Goal: Transaction & Acquisition: Purchase product/service

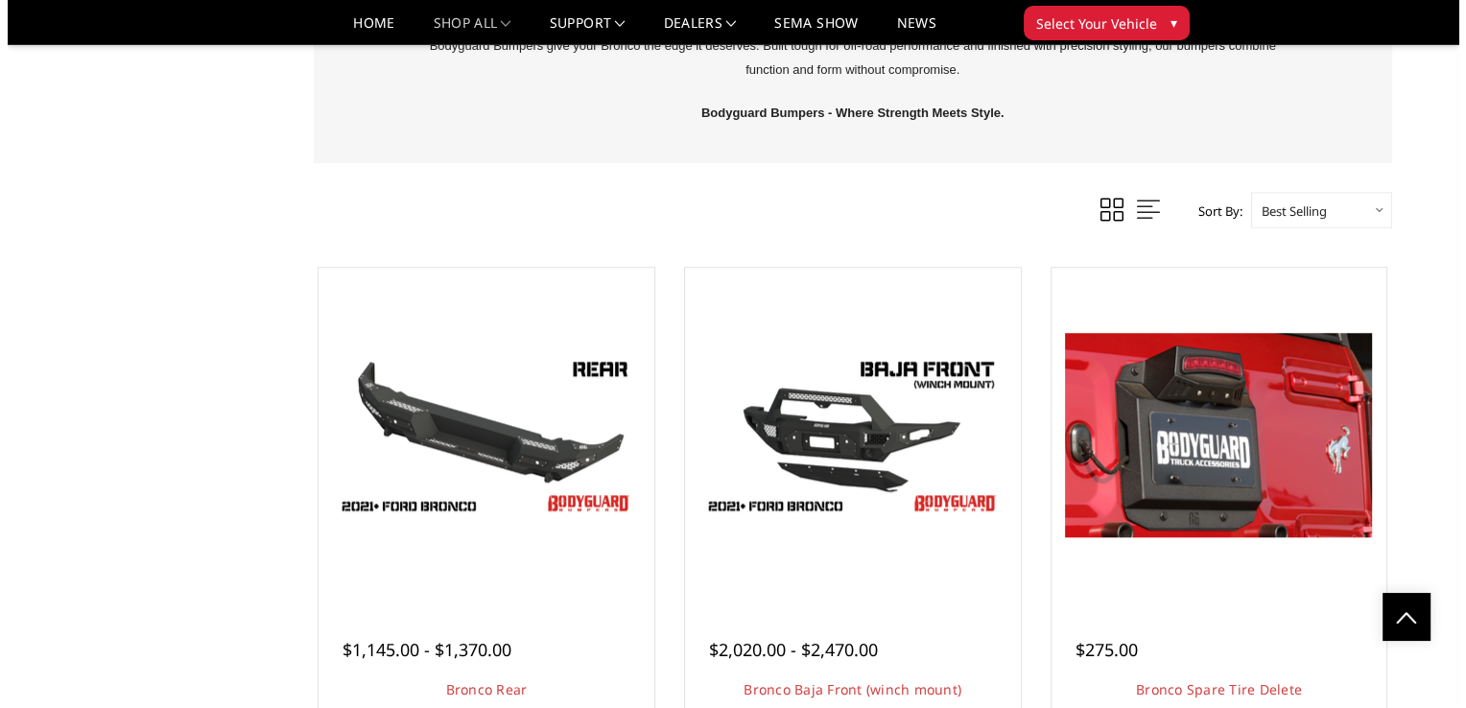
scroll to position [2214, 0]
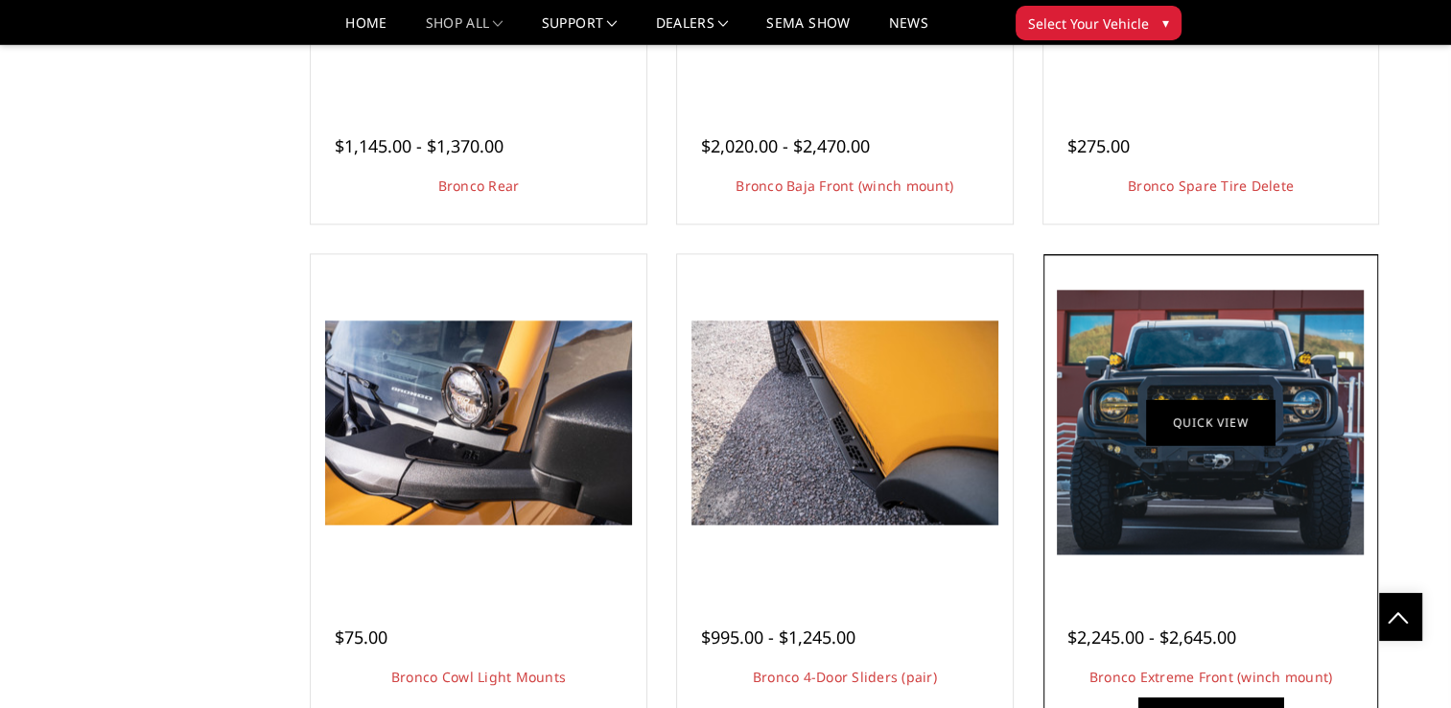
click at [1212, 405] on link "Quick view" at bounding box center [1210, 422] width 129 height 45
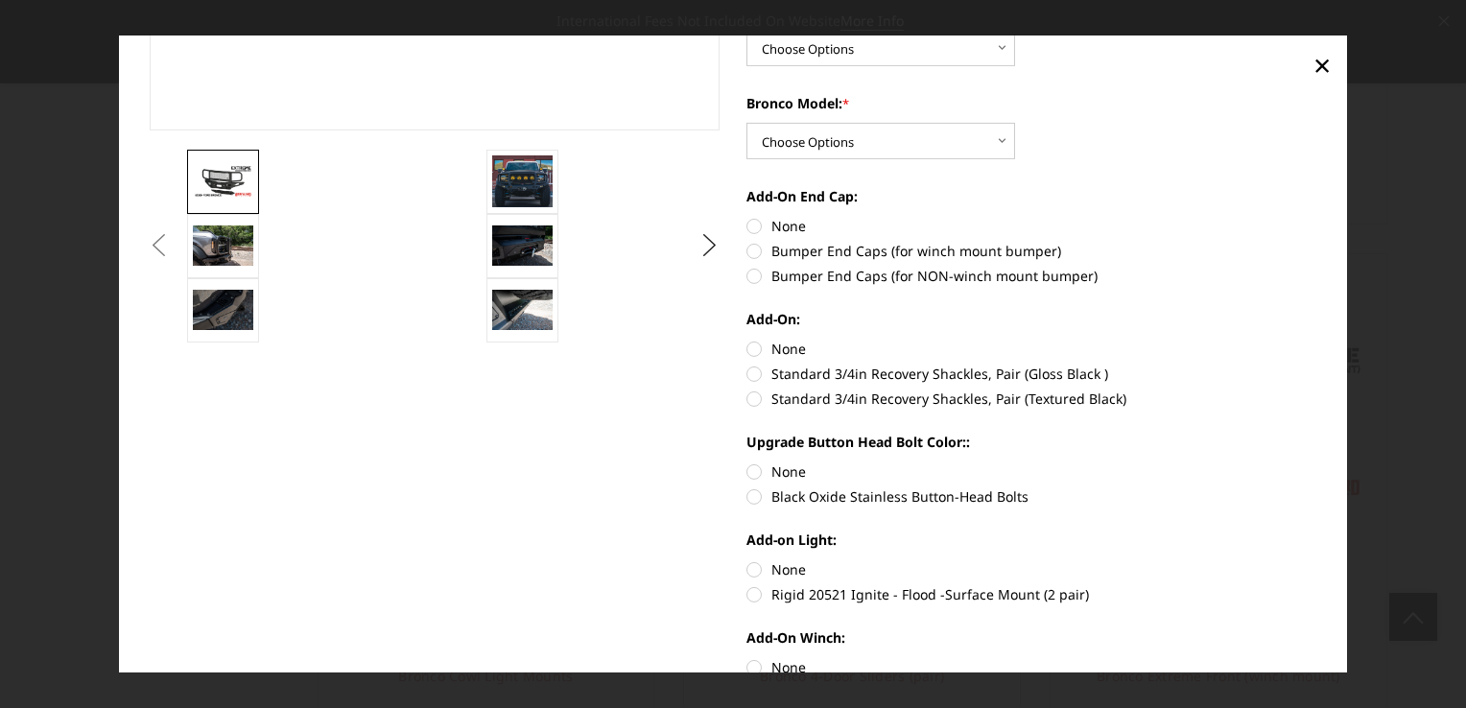
scroll to position [514, 0]
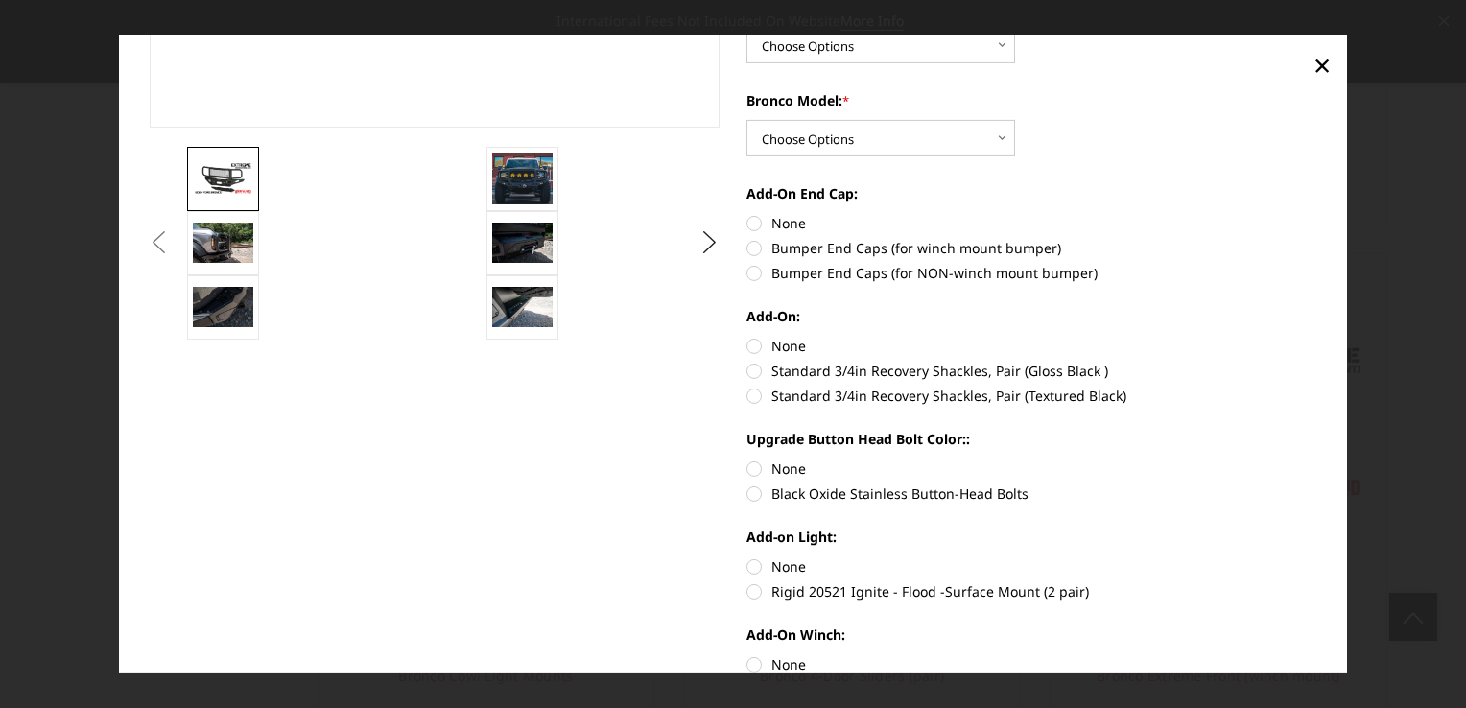
click at [174, 236] on button "Previous" at bounding box center [159, 242] width 29 height 29
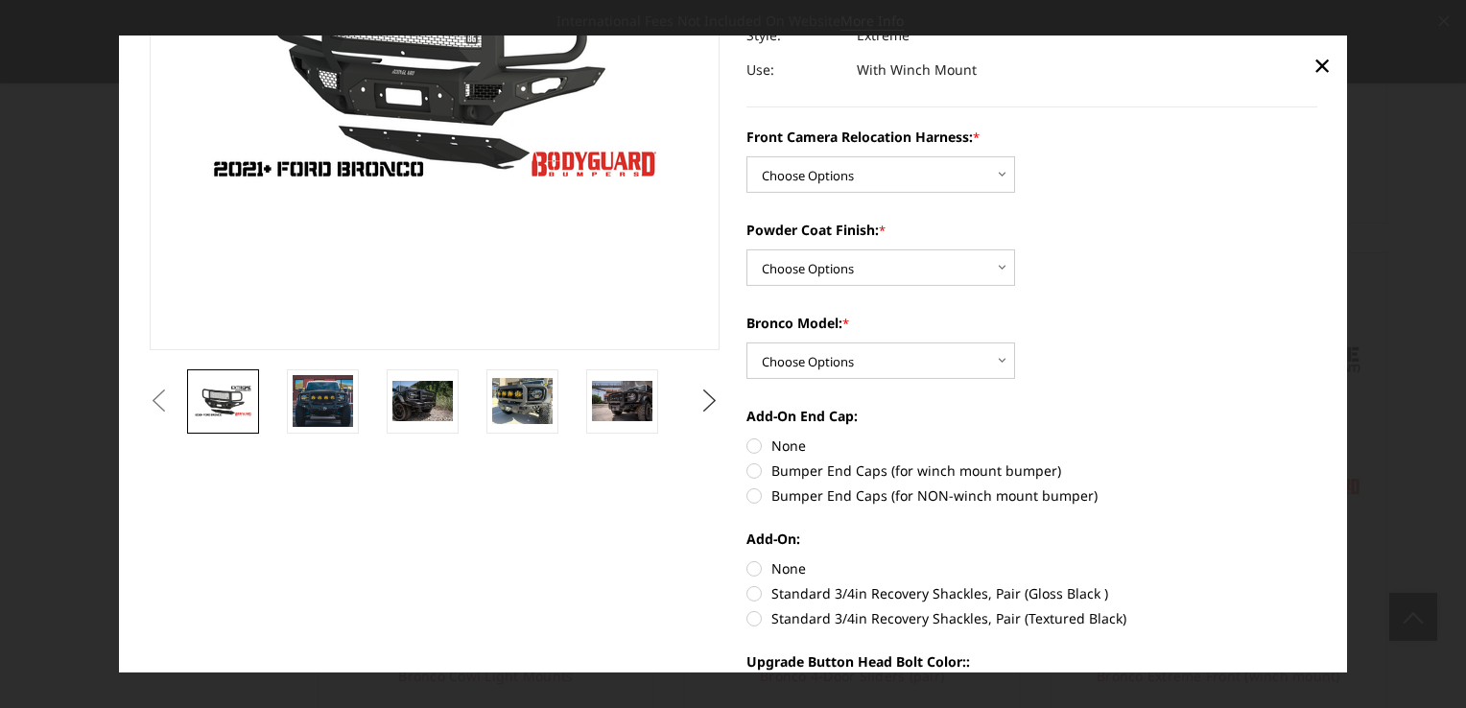
scroll to position [1710, 0]
click at [702, 397] on button "Next" at bounding box center [709, 401] width 29 height 29
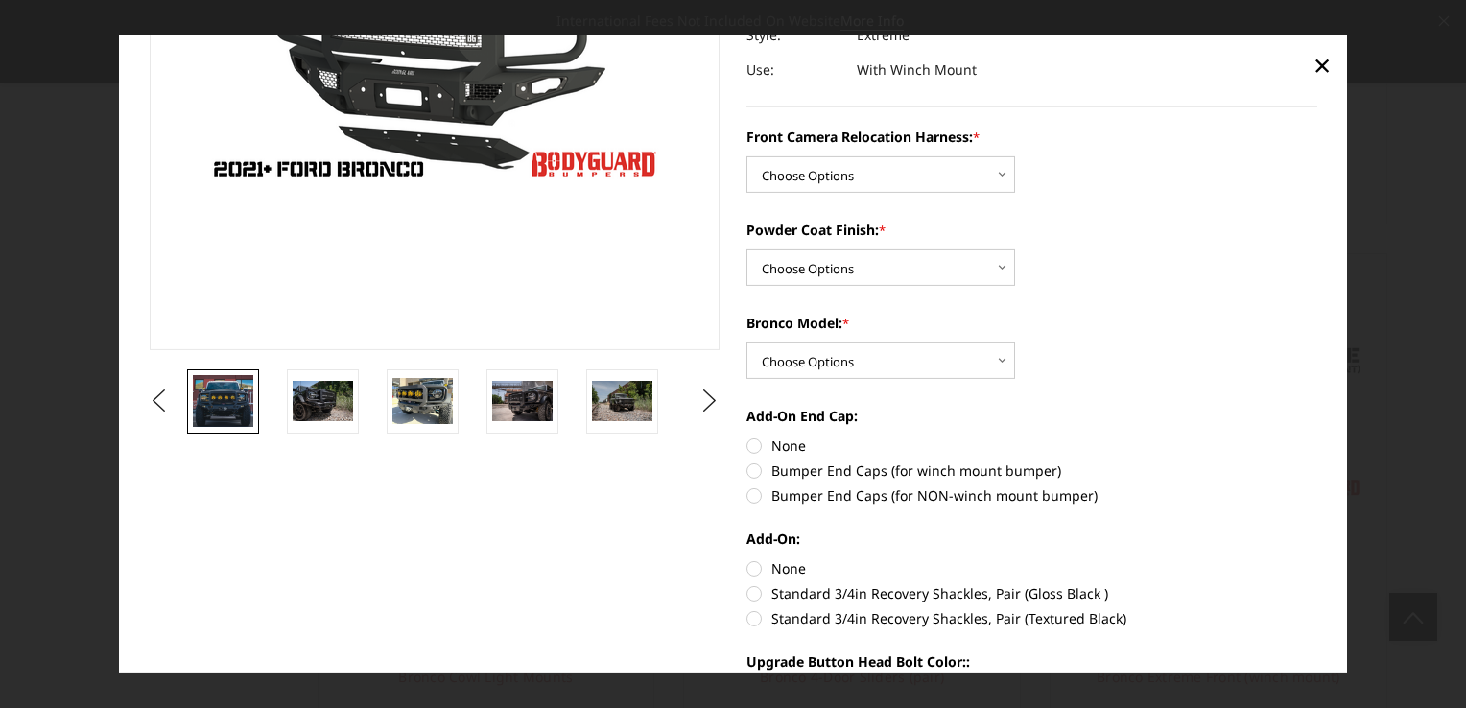
click at [232, 412] on img at bounding box center [223, 401] width 60 height 52
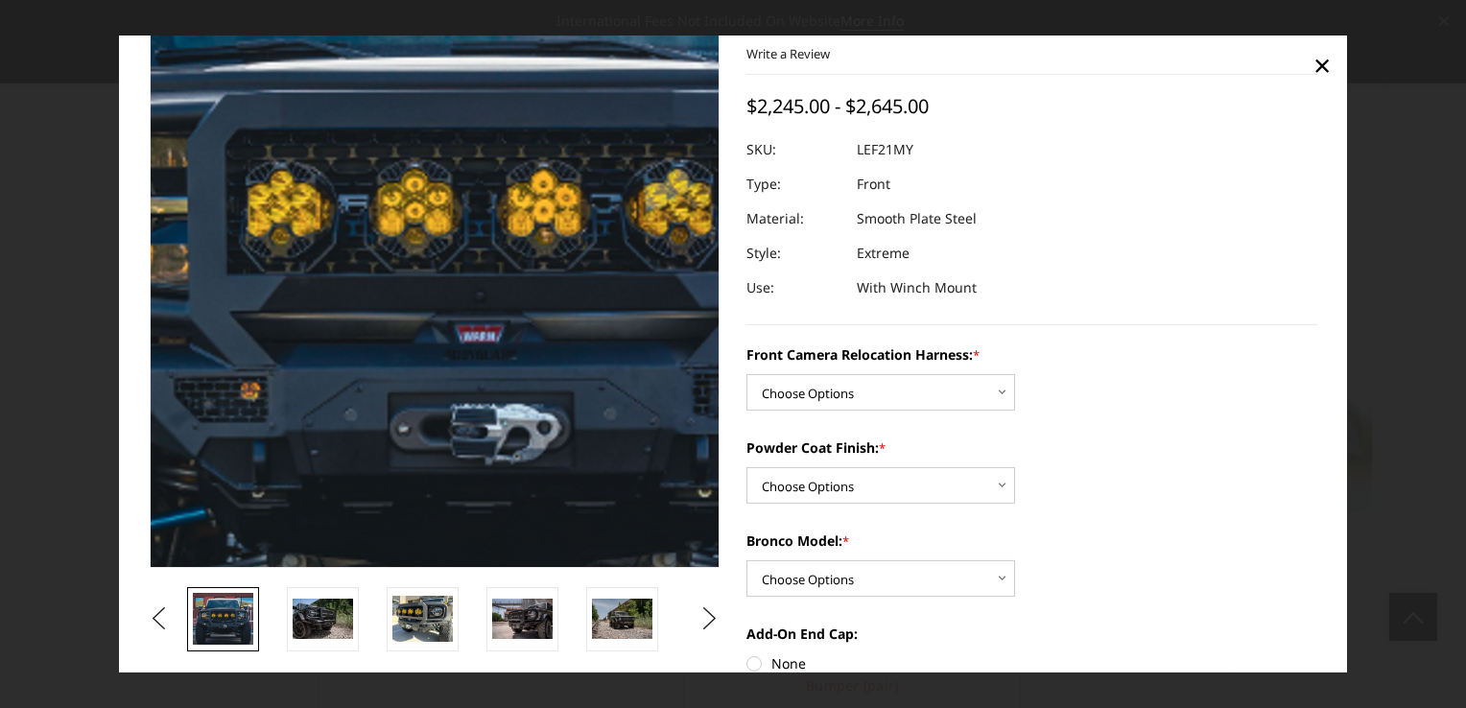
scroll to position [1711, 0]
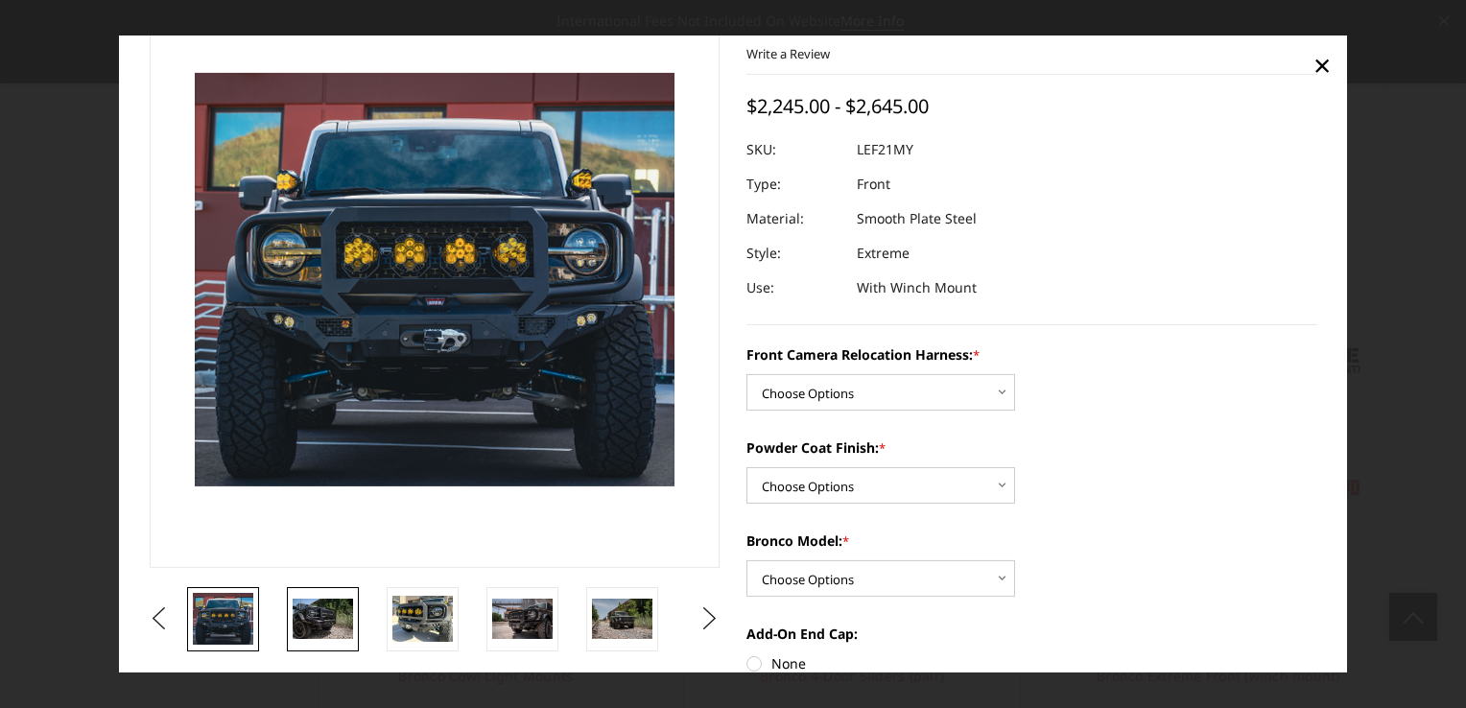
click at [316, 622] on img at bounding box center [323, 619] width 60 height 40
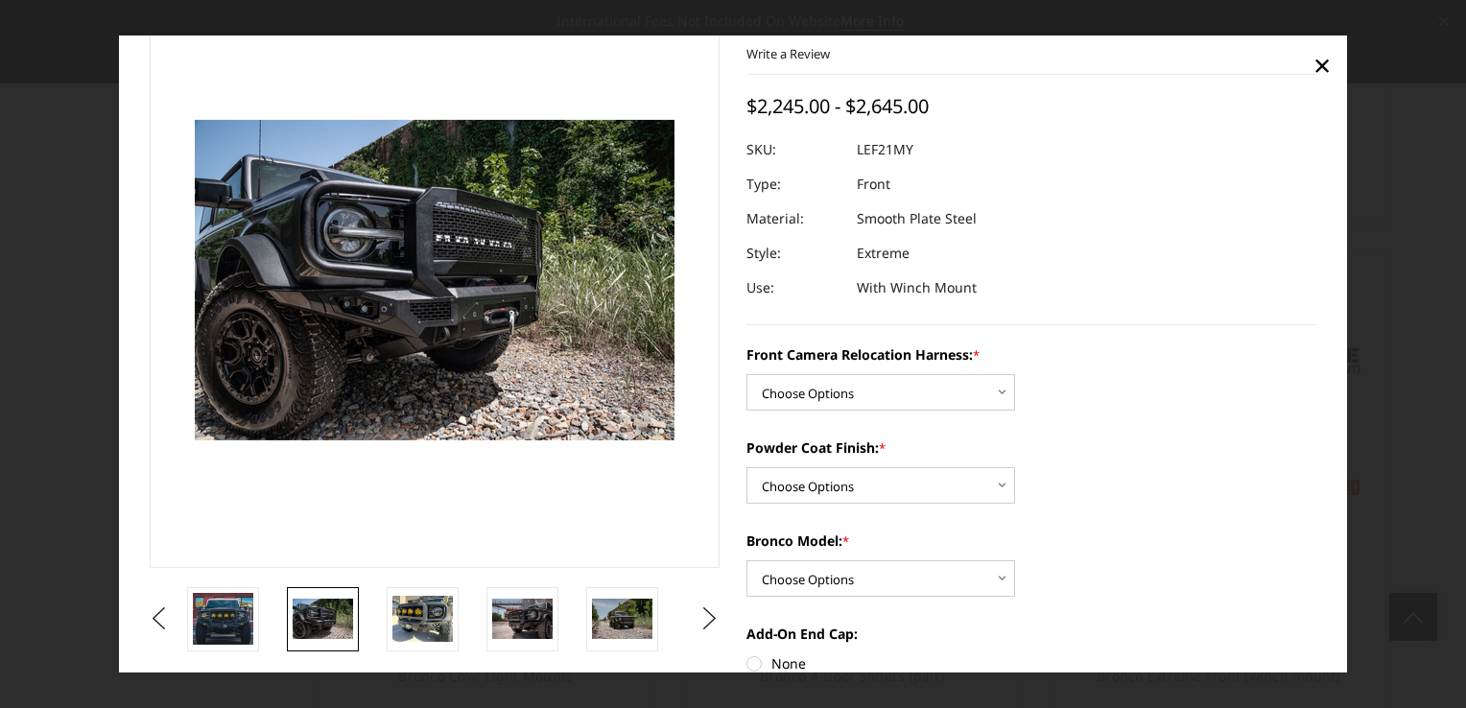
scroll to position [121, 0]
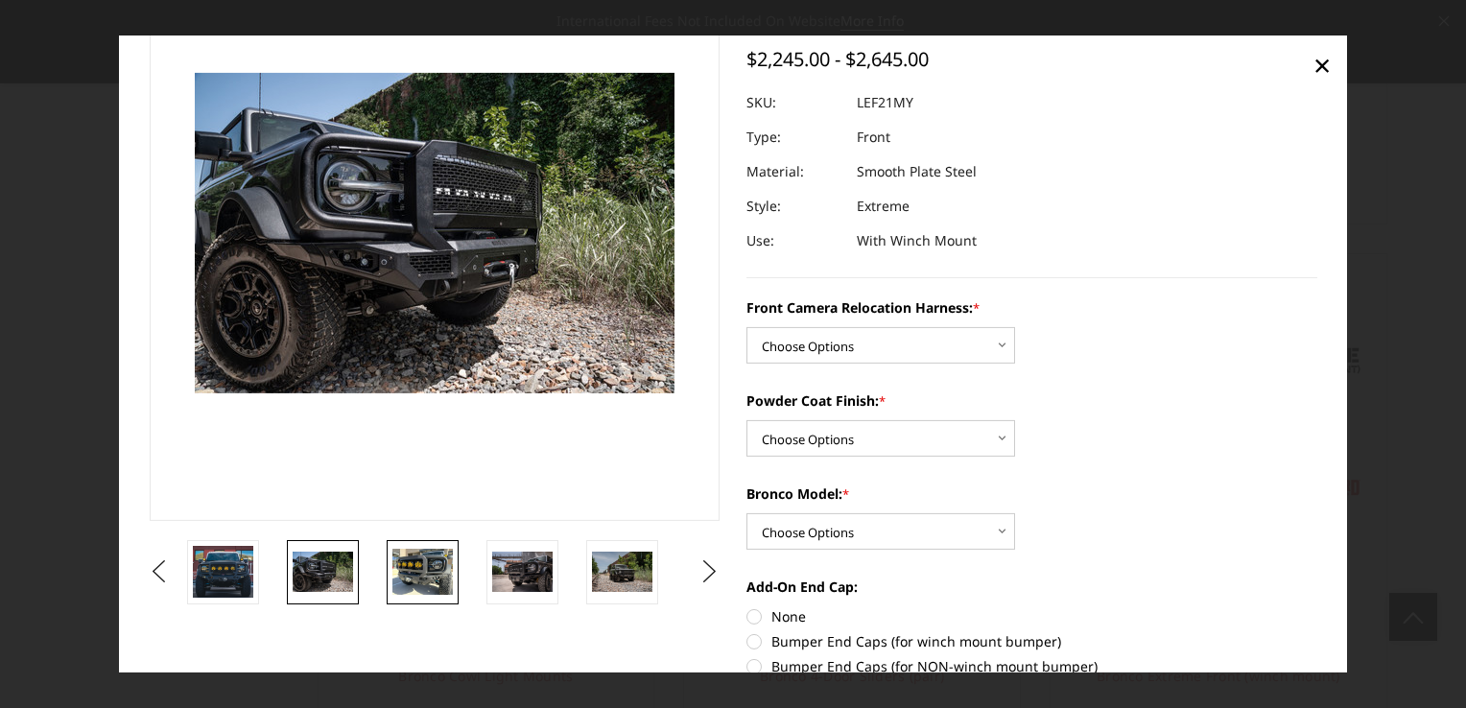
click at [430, 564] on img at bounding box center [422, 571] width 60 height 45
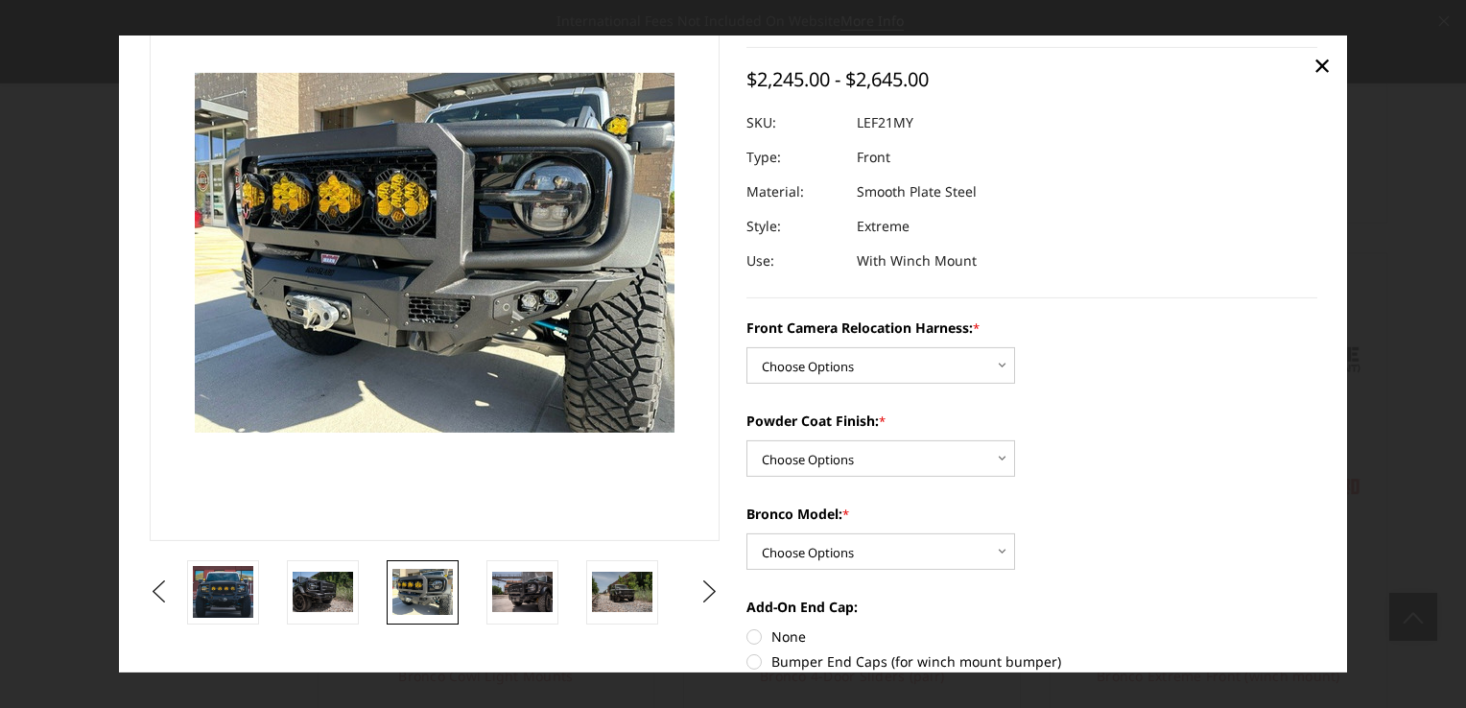
scroll to position [1710, 0]
click at [518, 591] on img at bounding box center [522, 592] width 60 height 40
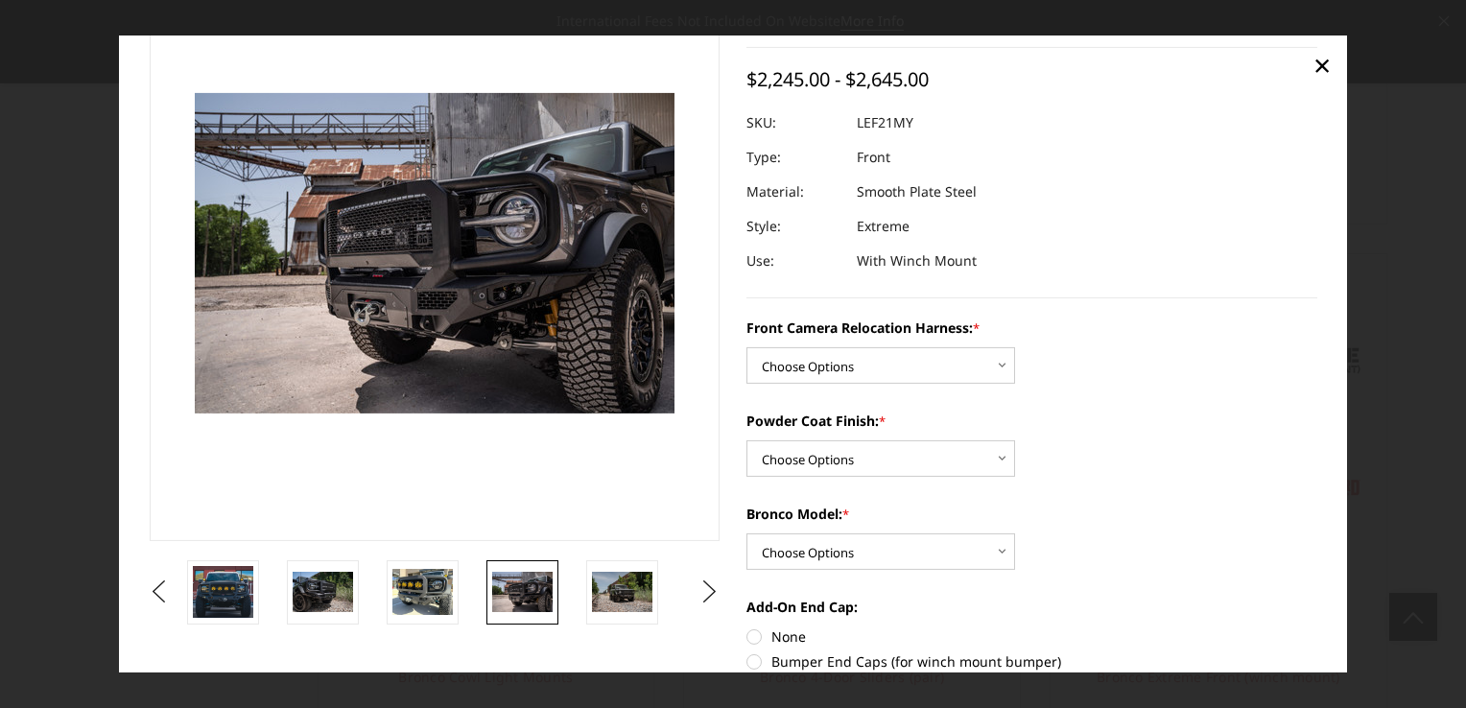
scroll to position [121, 0]
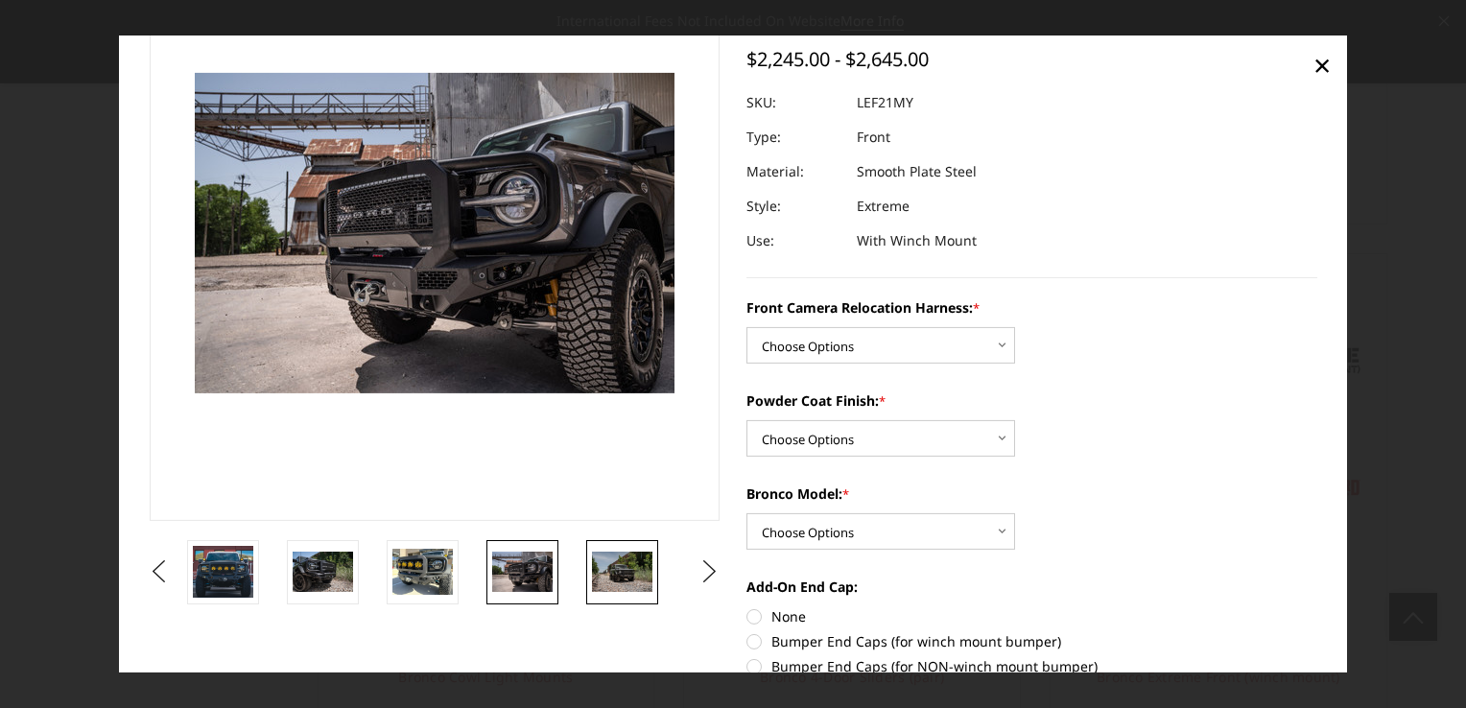
click at [620, 577] on img at bounding box center [622, 572] width 60 height 40
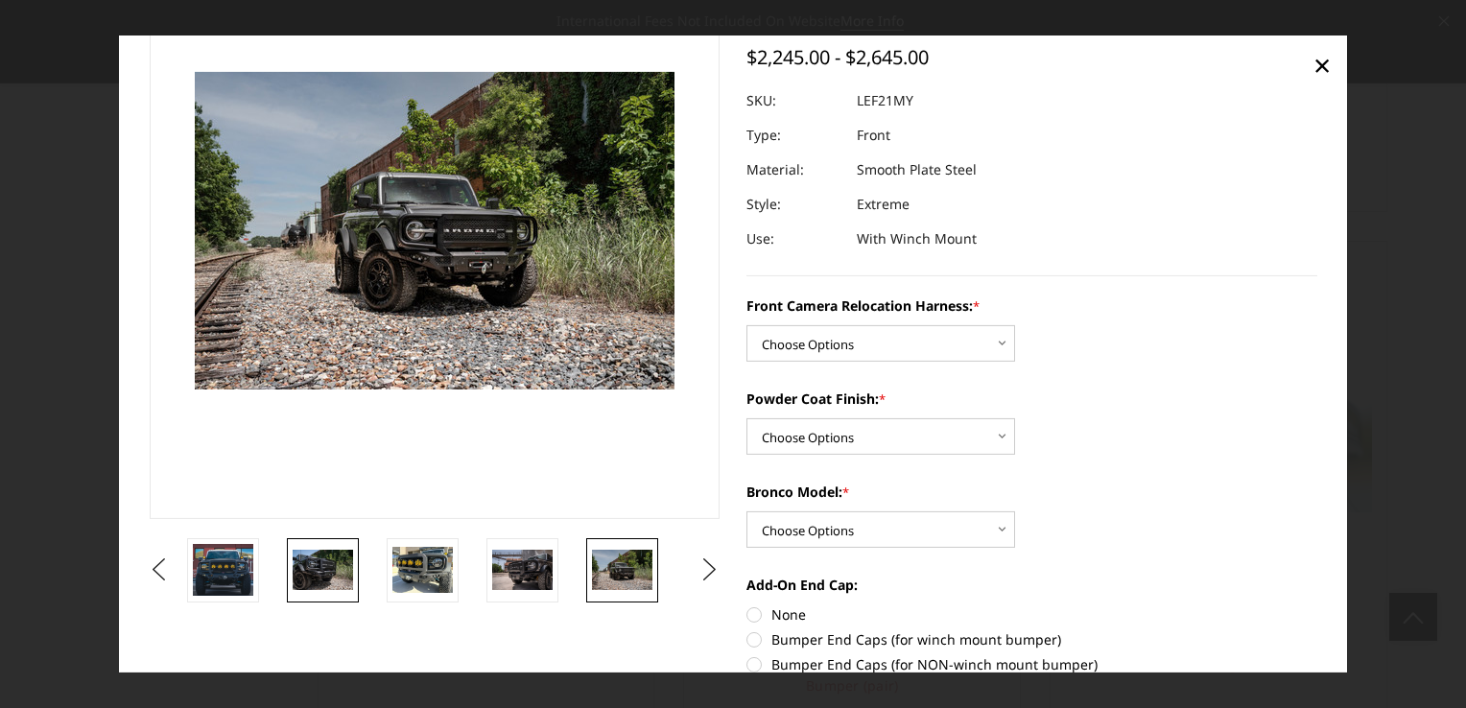
scroll to position [1711, 0]
click at [319, 551] on img at bounding box center [323, 570] width 60 height 40
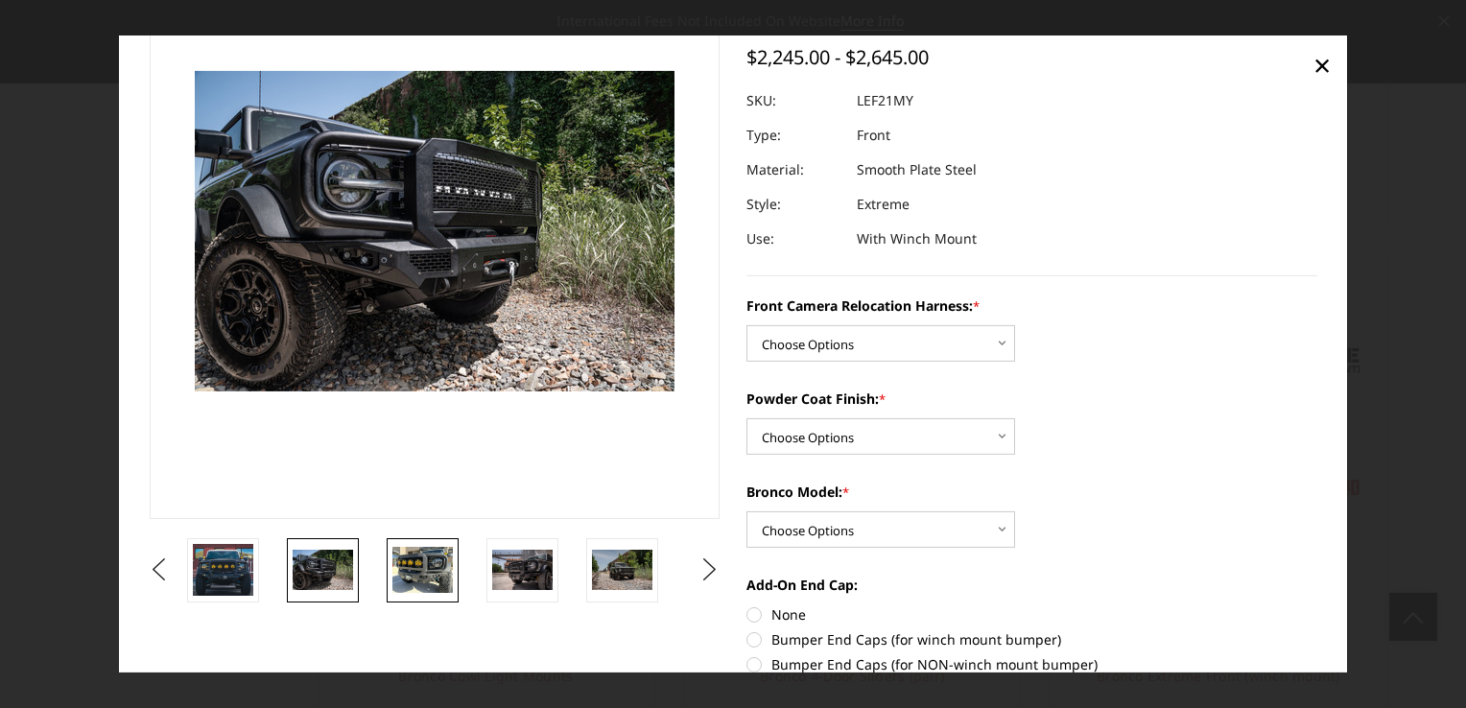
click at [419, 561] on img at bounding box center [422, 569] width 60 height 45
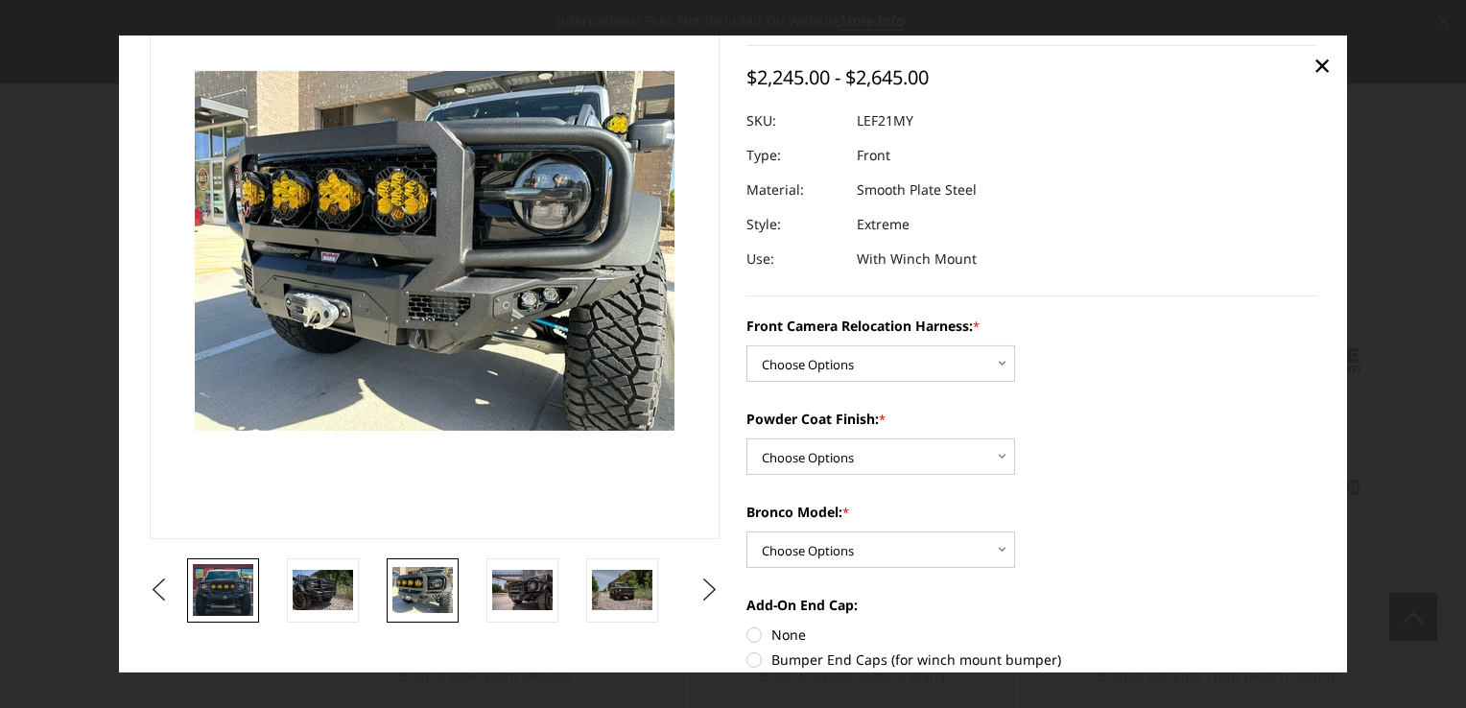
click at [229, 585] on img at bounding box center [223, 590] width 60 height 52
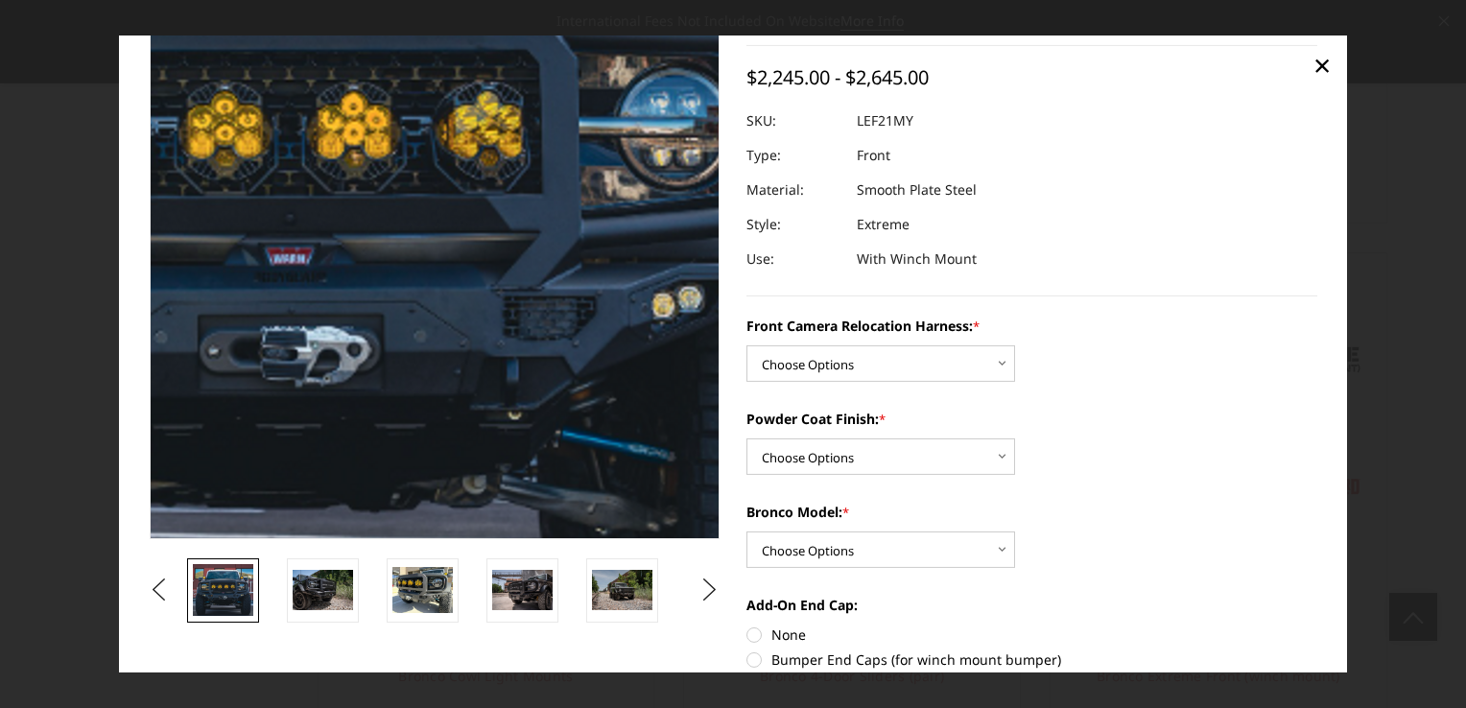
scroll to position [1710, 0]
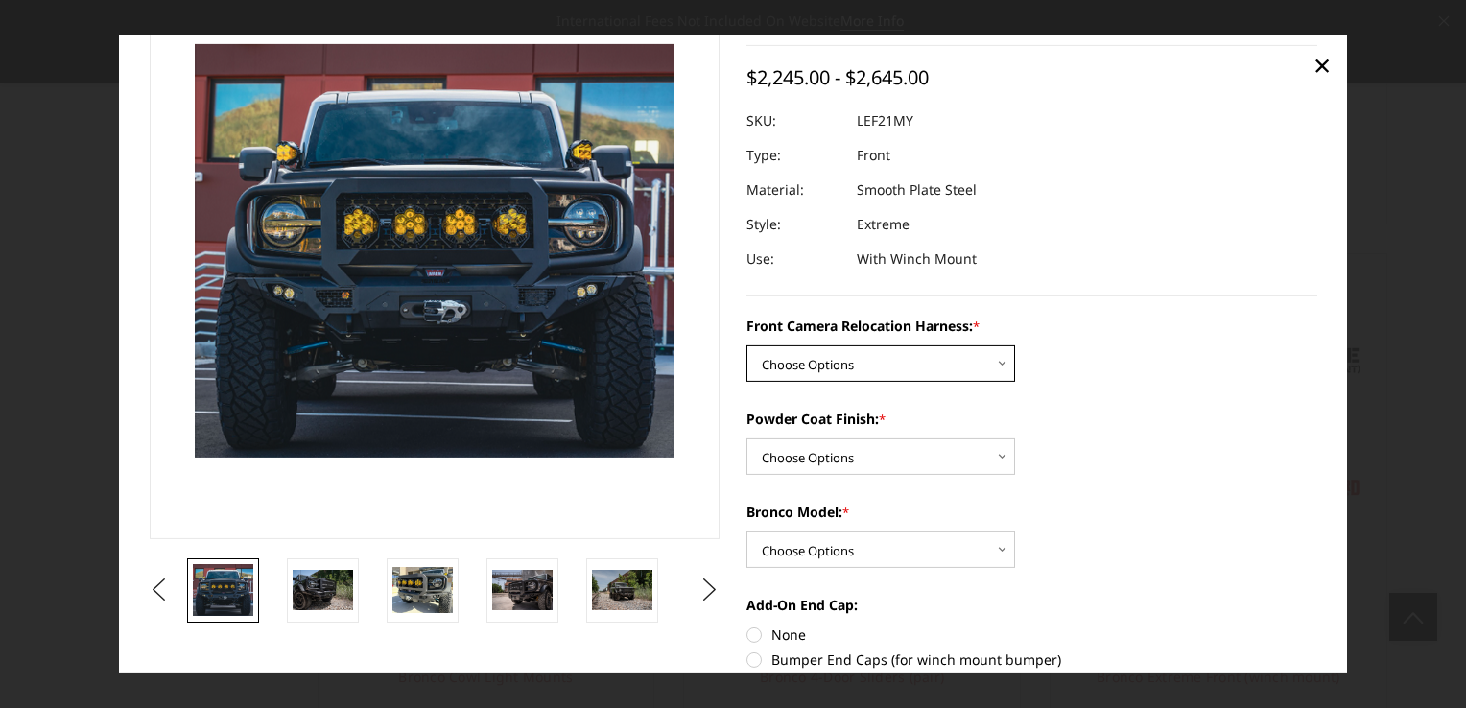
click at [998, 362] on select "Choose Options Without Front Camera Relocation Harness With Front Camera Reloca…" at bounding box center [880, 363] width 269 height 36
select select "4022"
click at [746, 346] on select "Choose Options Without Front Camera Relocation Harness With Front Camera Reloca…" at bounding box center [880, 363] width 269 height 36
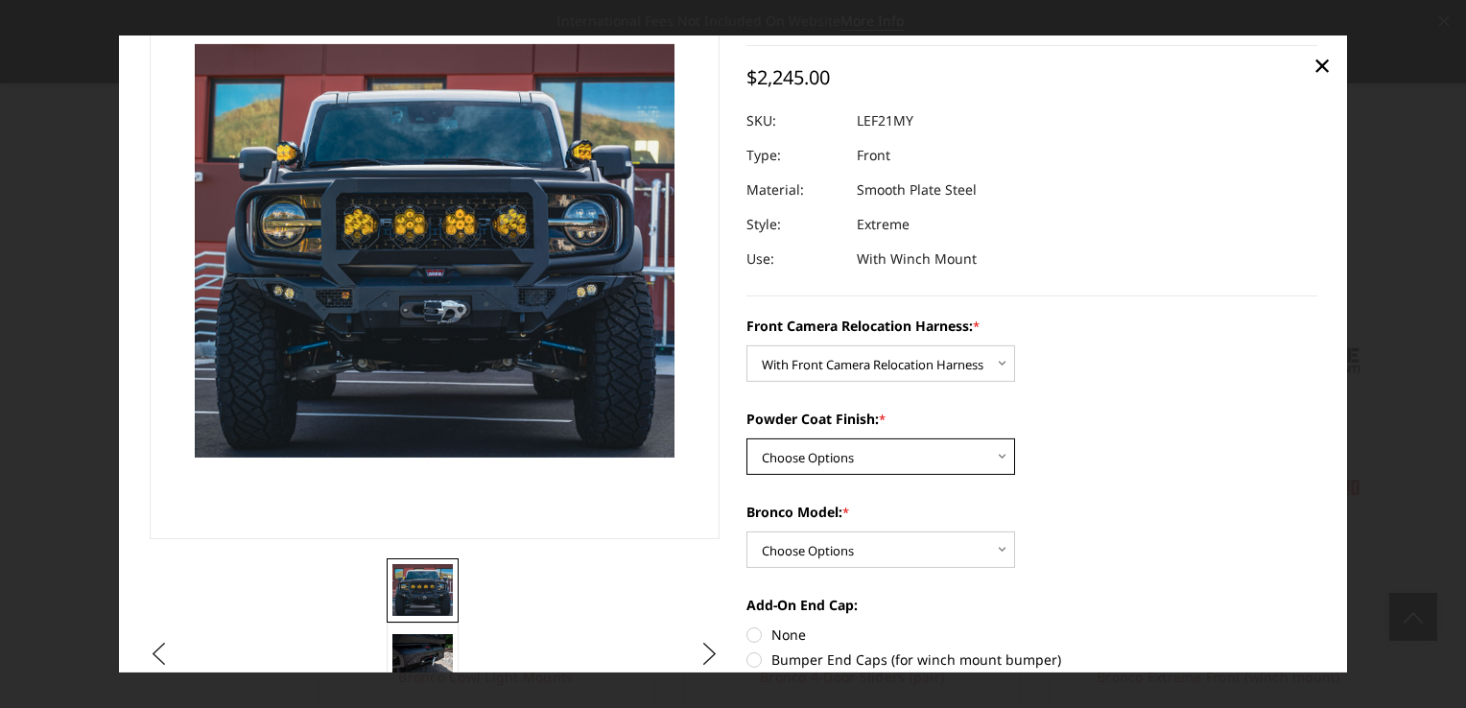
click at [999, 455] on select "Choose Options Textured Black Powder Coat Bare Metal" at bounding box center [880, 456] width 269 height 36
select select "4021"
click at [746, 439] on select "Choose Options Textured Black Powder Coat Bare Metal" at bounding box center [880, 456] width 269 height 36
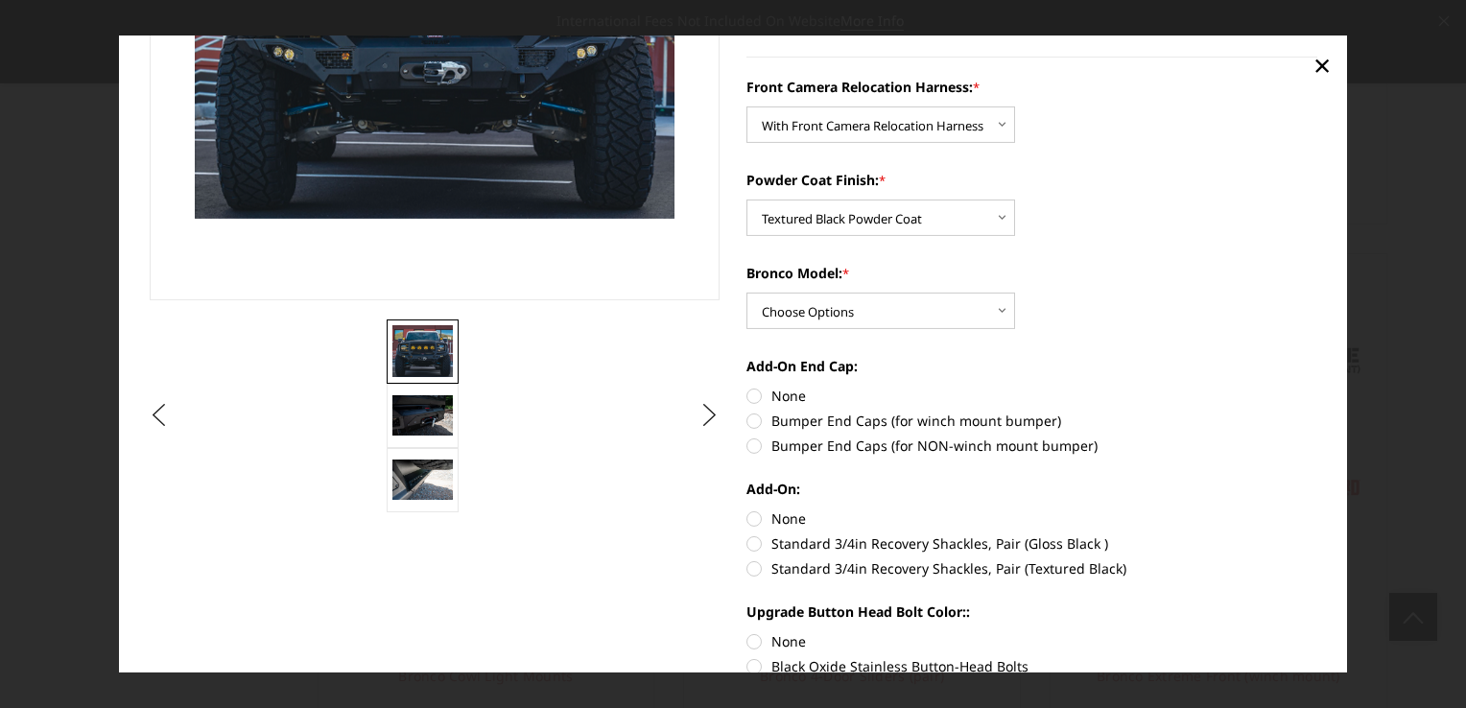
scroll to position [345, 0]
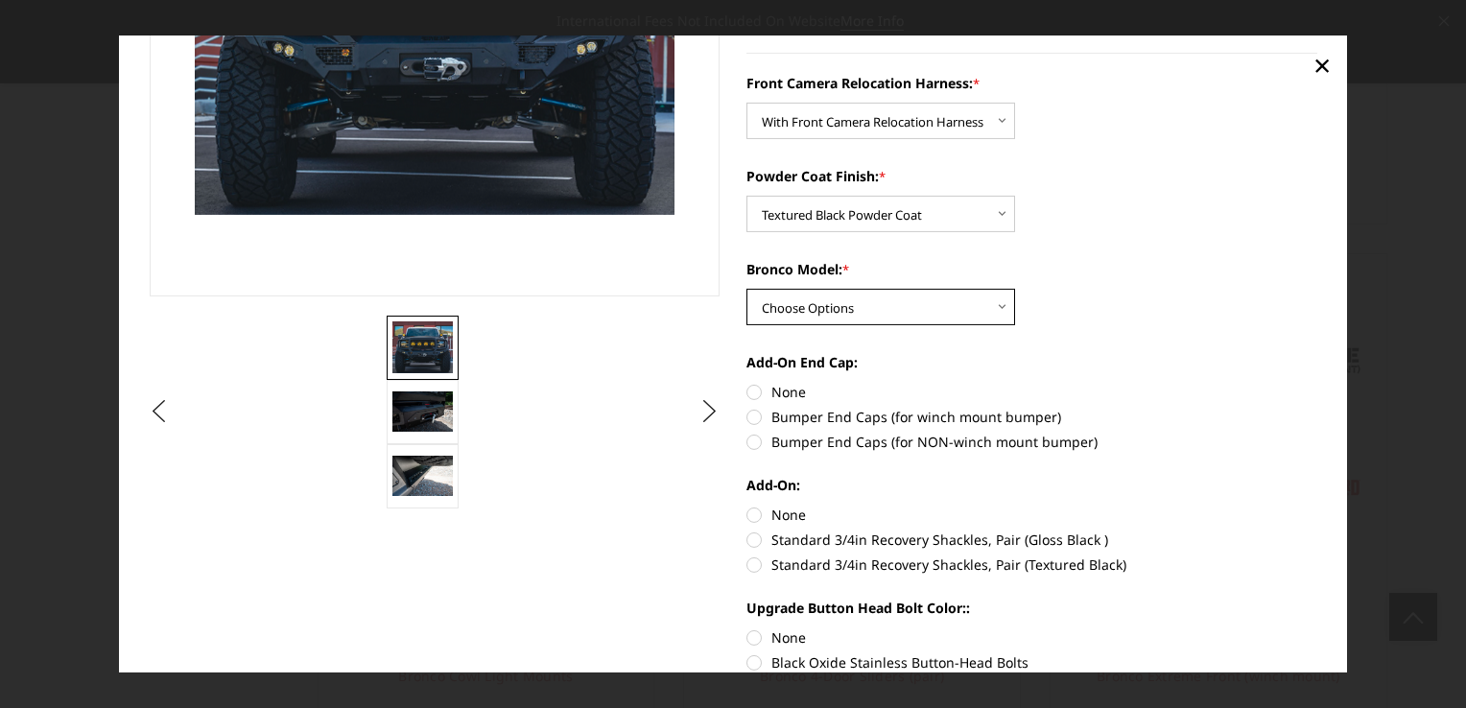
click at [994, 313] on select "Choose Options Raptor Base/Badlands/Wildtrak/etc." at bounding box center [880, 307] width 269 height 36
select select "4018"
click at [746, 290] on select "Choose Options Raptor Base/Badlands/Wildtrak/etc." at bounding box center [880, 307] width 269 height 36
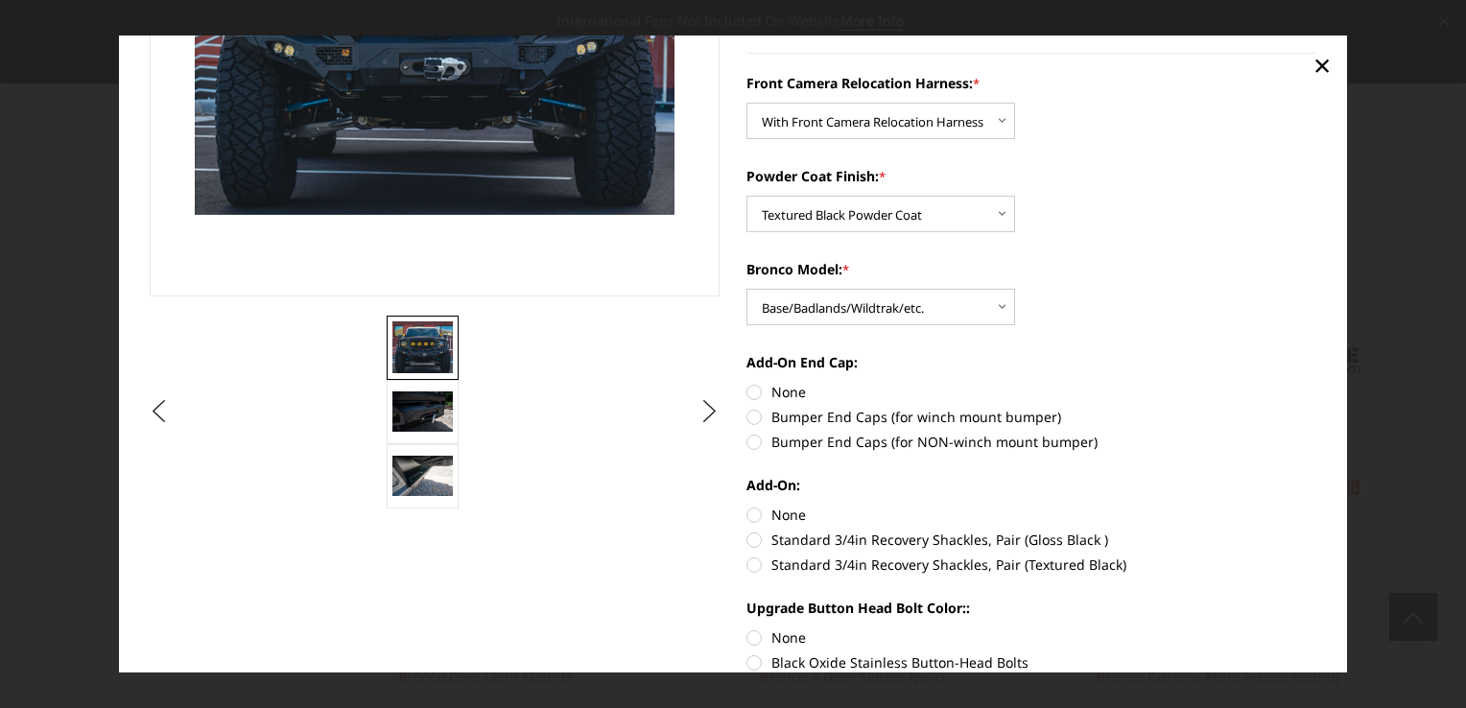
click at [746, 419] on label "Bumper End Caps (for winch mount bumper)" at bounding box center [1031, 417] width 571 height 20
click at [1317, 383] on input "Bumper End Caps (for winch mount bumper)" at bounding box center [1317, 382] width 1 height 1
radio input "true"
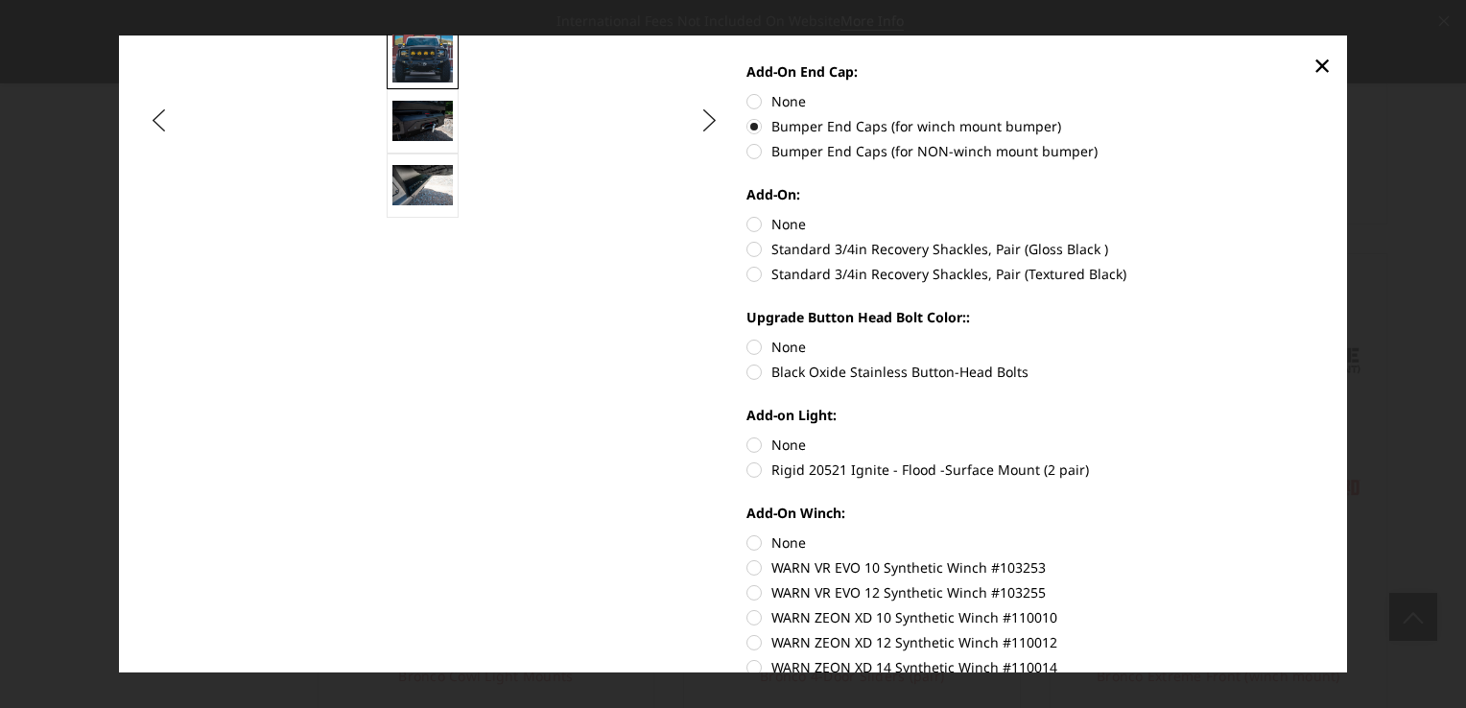
scroll to position [644, 0]
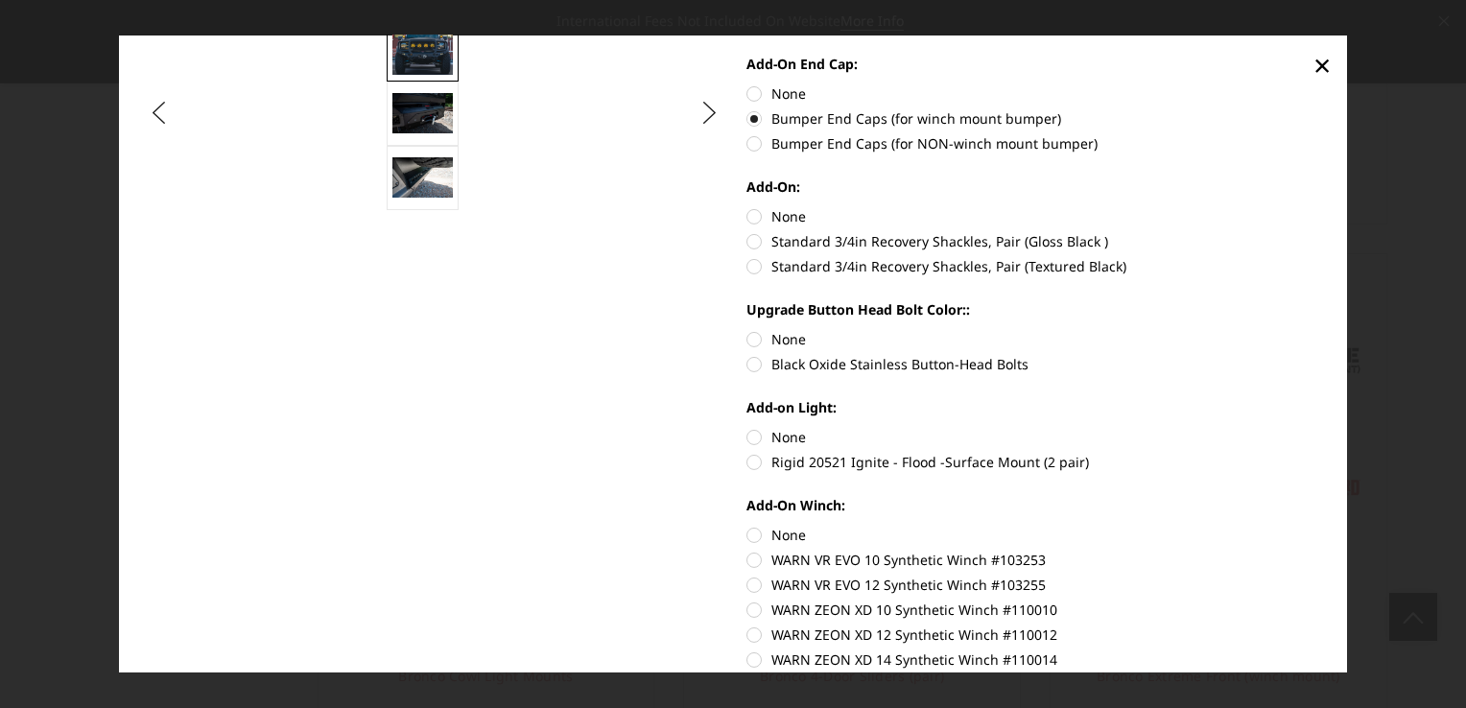
click at [746, 270] on label "Standard 3/4in Recovery Shackles, Pair (Textured Black)" at bounding box center [1031, 266] width 571 height 20
click at [1317, 232] on input "Standard 3/4in Recovery Shackles, Pair (Textured Black)" at bounding box center [1317, 231] width 1 height 1
radio input "true"
click at [746, 361] on label "Black Oxide Stainless Button-Head Bolts" at bounding box center [1031, 364] width 571 height 20
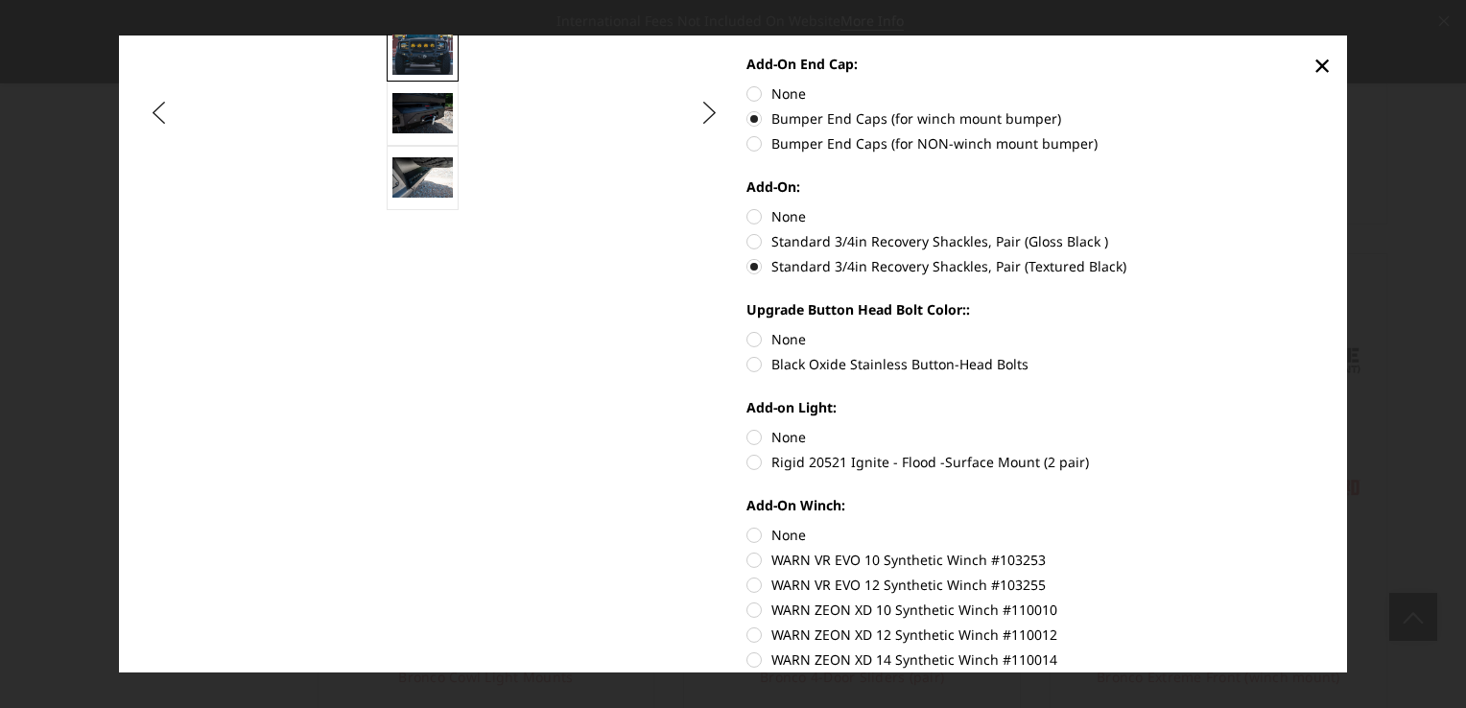
click at [1317, 330] on input "Black Oxide Stainless Button-Head Bolts" at bounding box center [1317, 329] width 1 height 1
radio input "true"
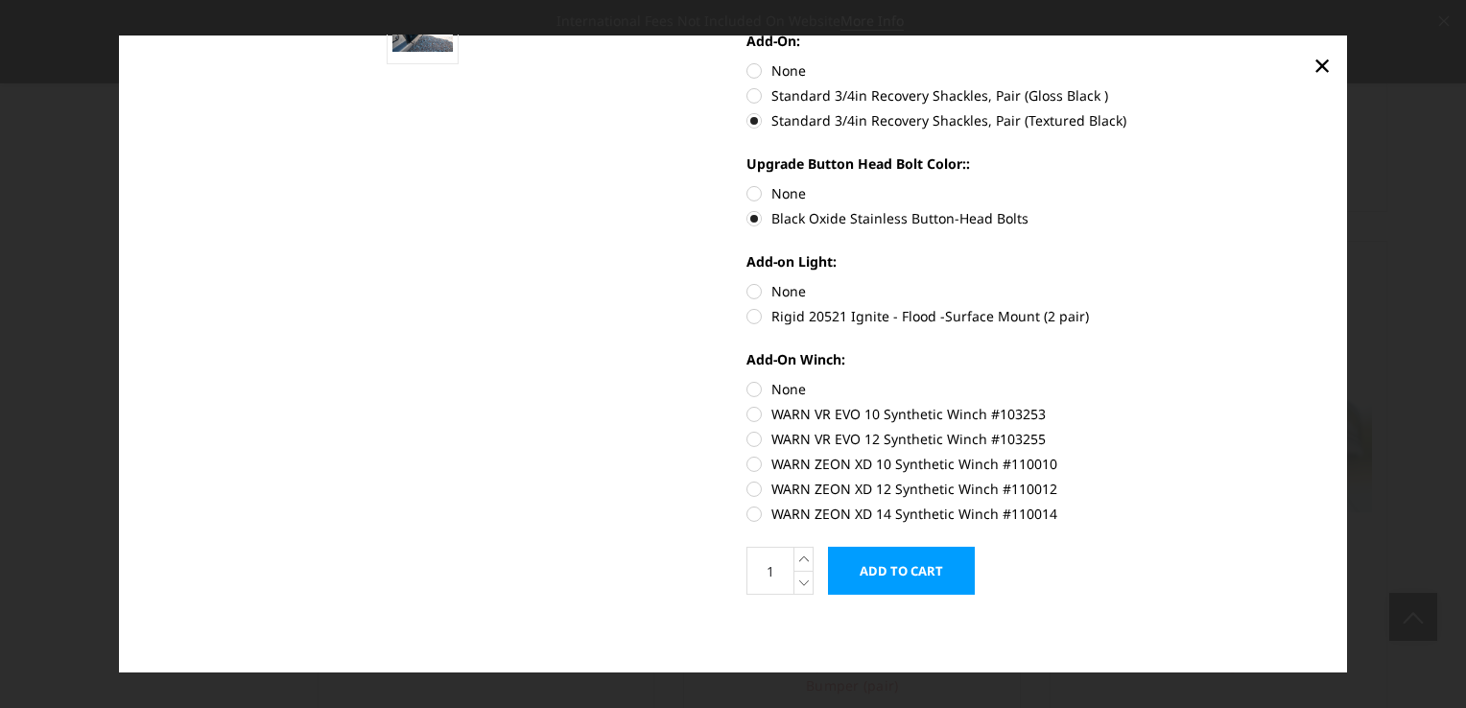
scroll to position [1711, 0]
click at [746, 317] on label "Rigid 20521 Ignite - Flood -Surface Mount (2 pair)" at bounding box center [1031, 316] width 571 height 20
click at [1317, 282] on input "Rigid 20521 Ignite - Flood -Surface Mount (2 pair)" at bounding box center [1317, 281] width 1 height 1
radio input "true"
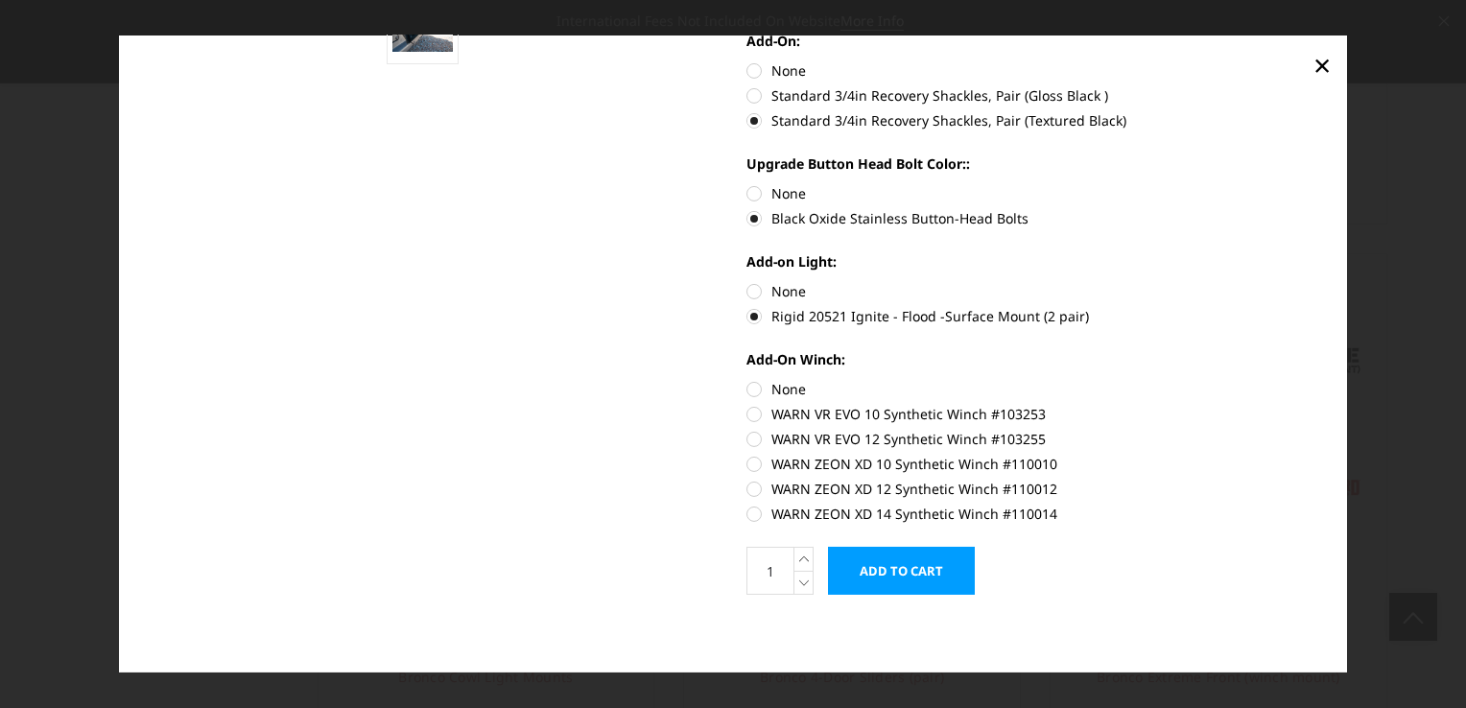
click at [746, 462] on label "WARN ZEON XD 10 Synthetic Winch #110010" at bounding box center [1031, 464] width 571 height 20
click at [1317, 430] on input "WARN ZEON XD 10 Synthetic Winch #110010" at bounding box center [1317, 429] width 1 height 1
radio input "true"
click at [896, 562] on input "Add to Cart" at bounding box center [901, 571] width 147 height 48
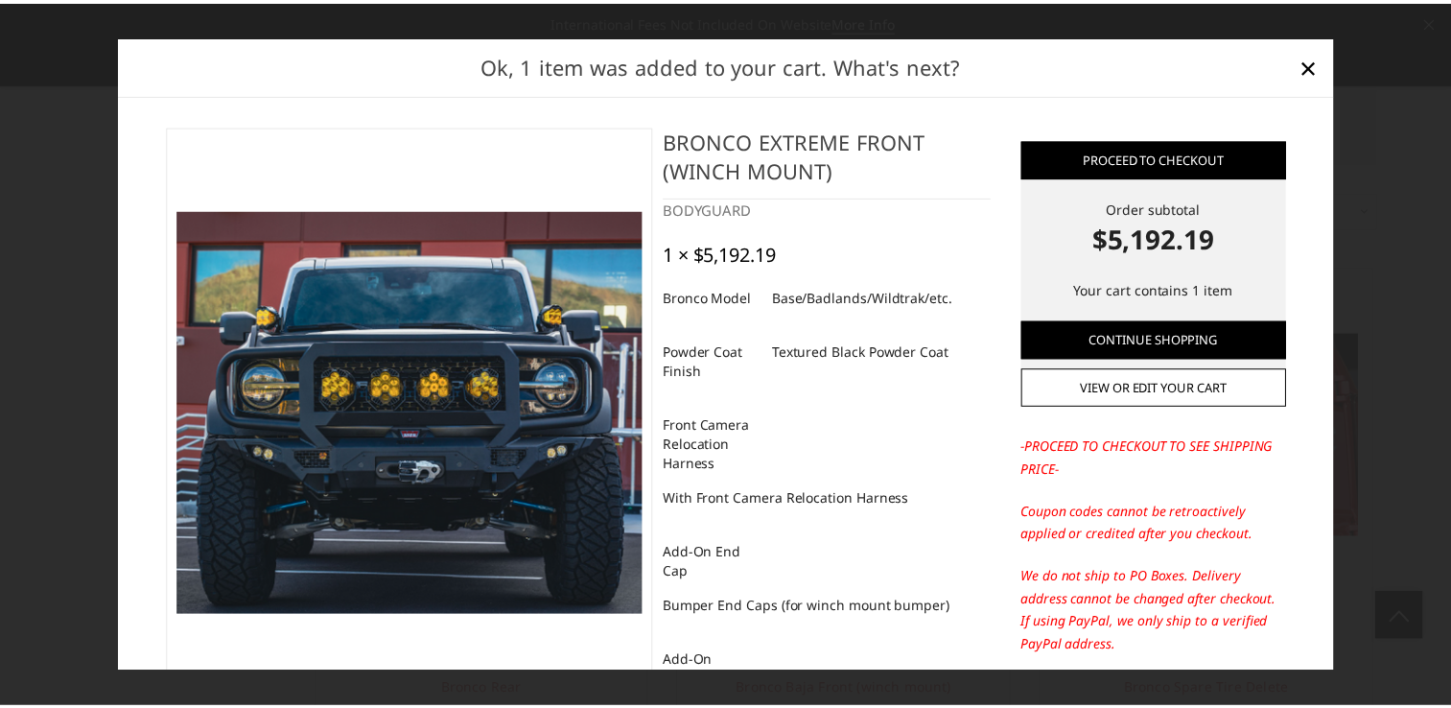
scroll to position [2214, 0]
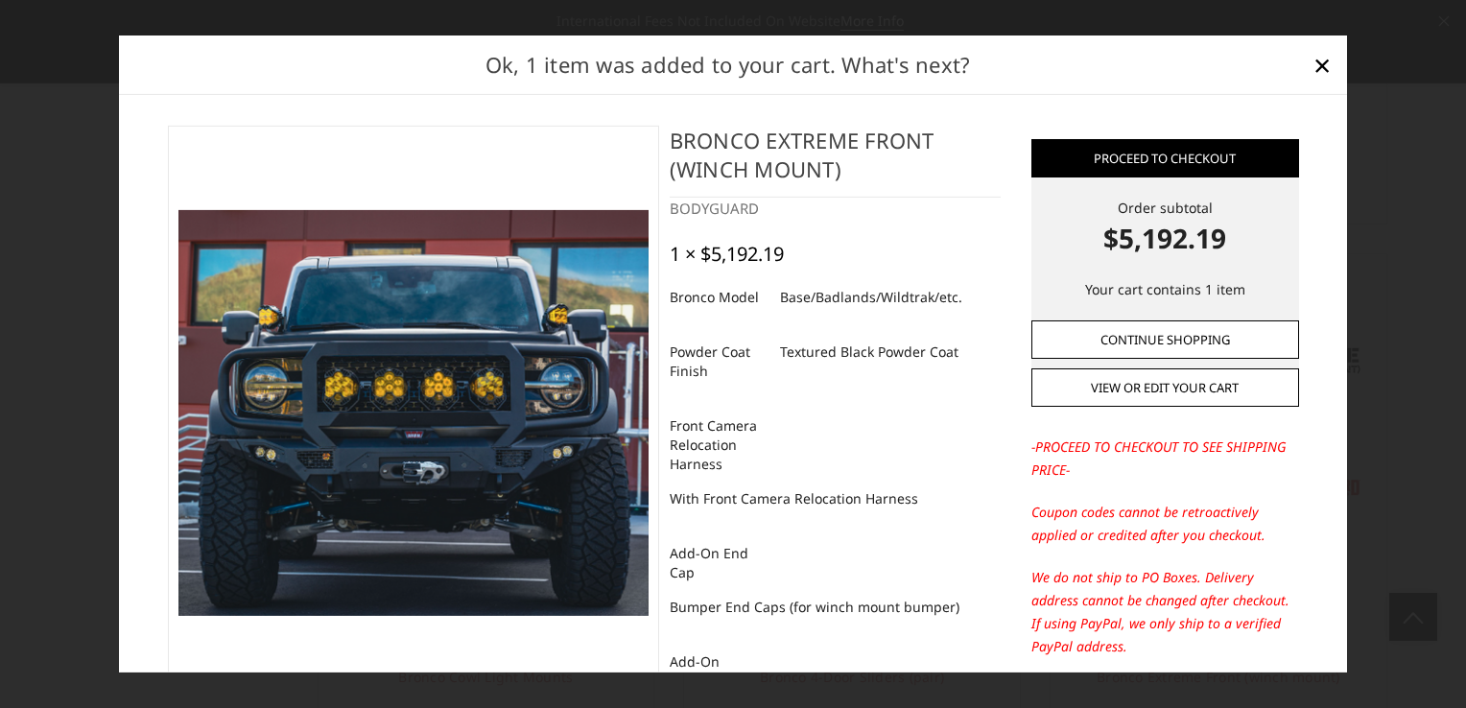
click at [1189, 333] on link "Continue Shopping" at bounding box center [1165, 338] width 268 height 38
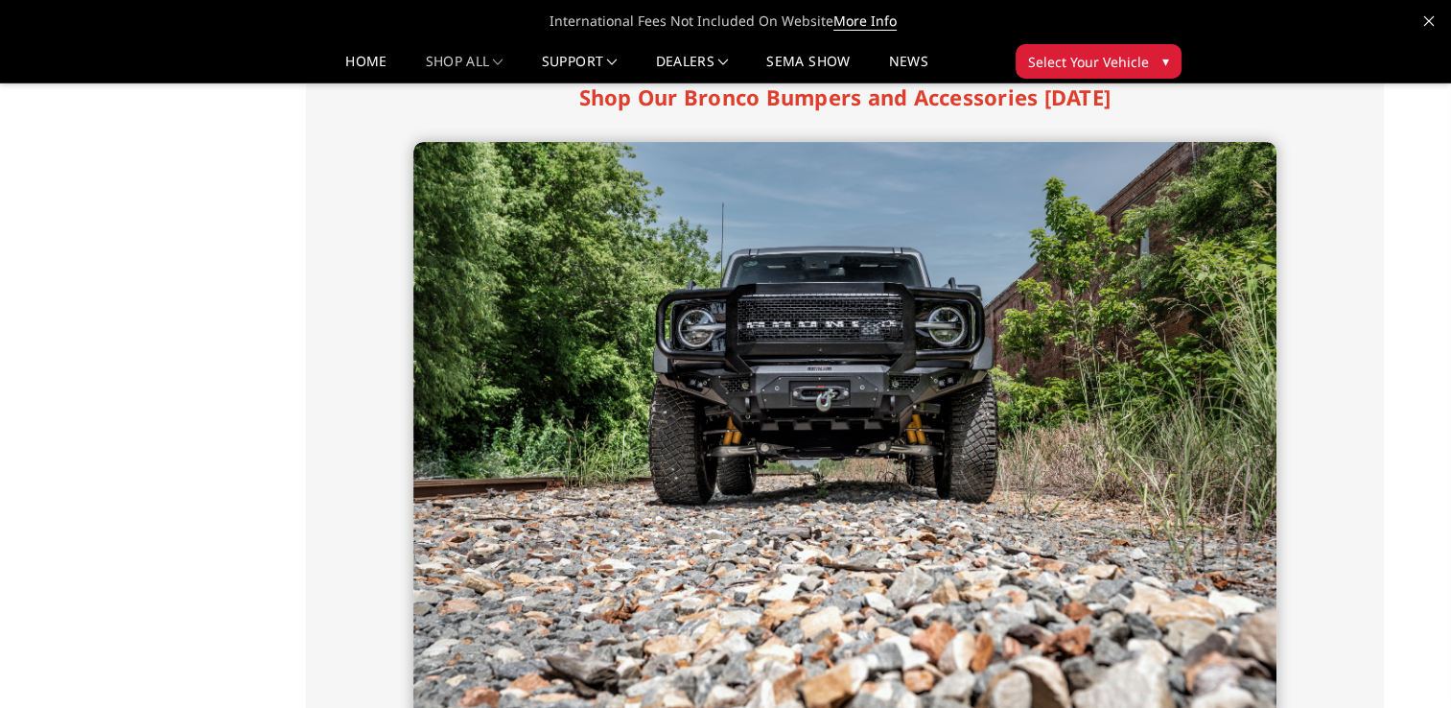
scroll to position [354, 0]
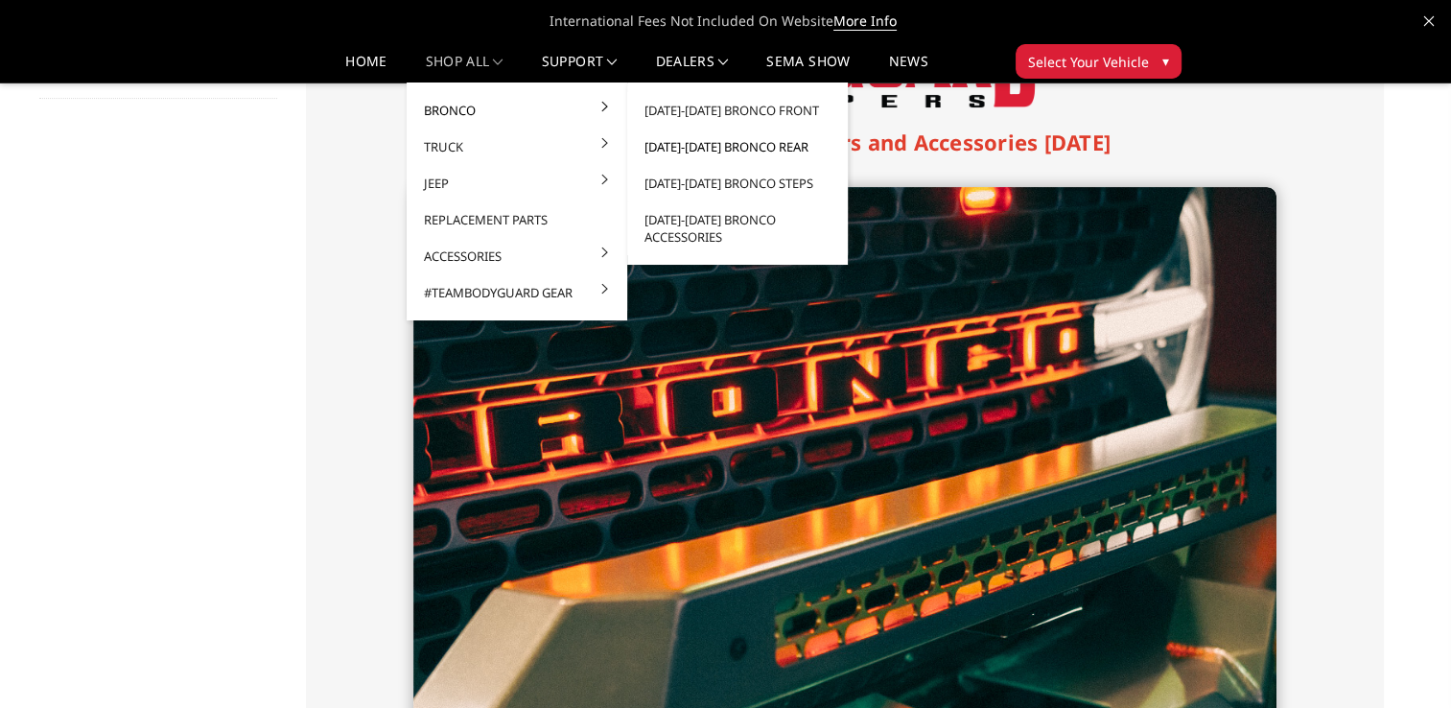
click at [702, 148] on link "[DATE]-[DATE] Bronco Rear" at bounding box center [737, 147] width 205 height 36
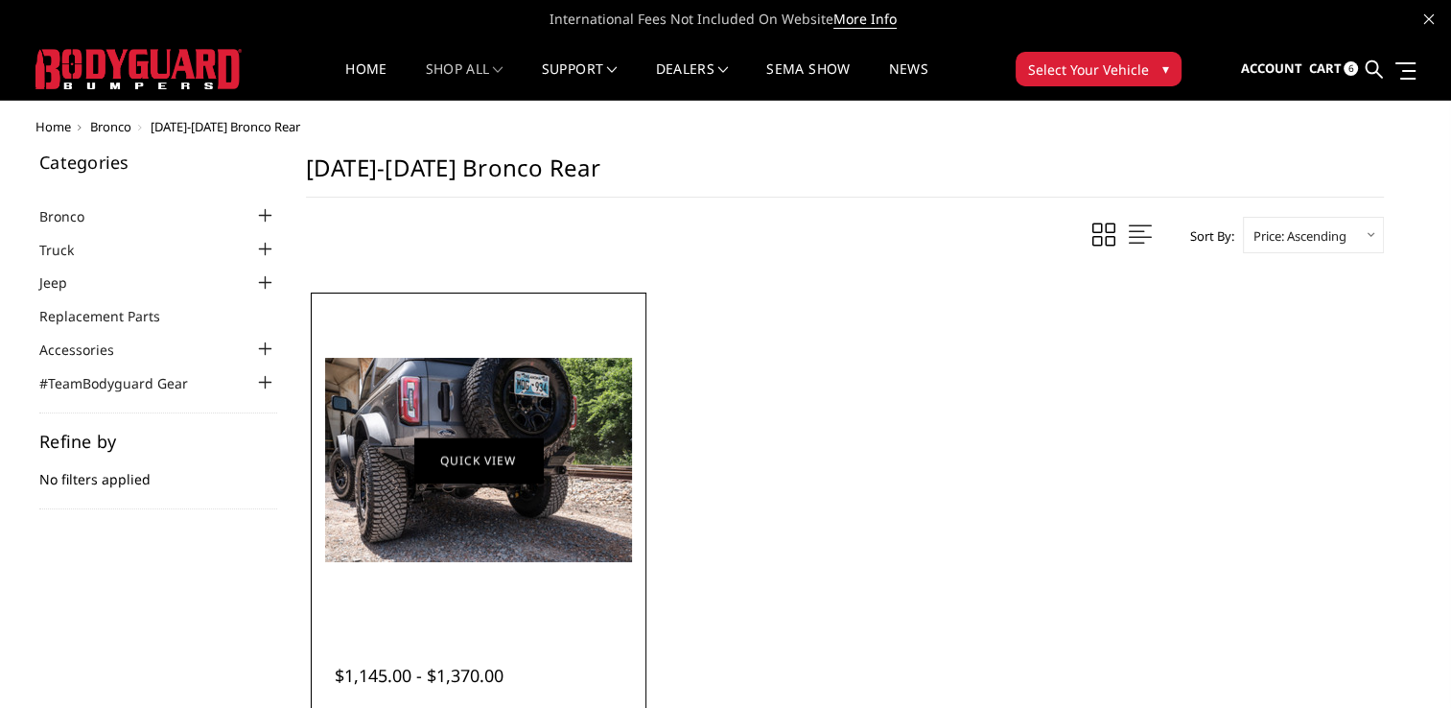
click at [482, 468] on link "Quick view" at bounding box center [478, 459] width 129 height 45
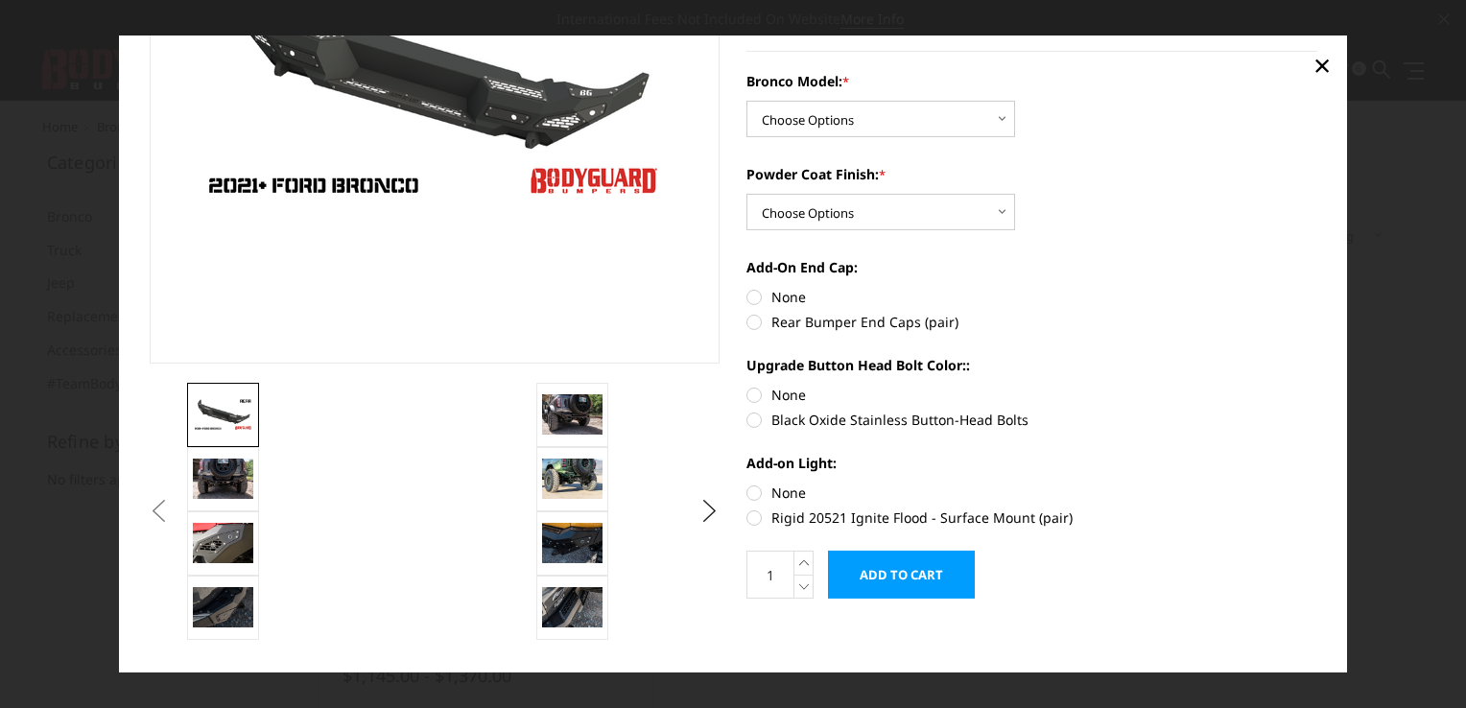
scroll to position [275, 0]
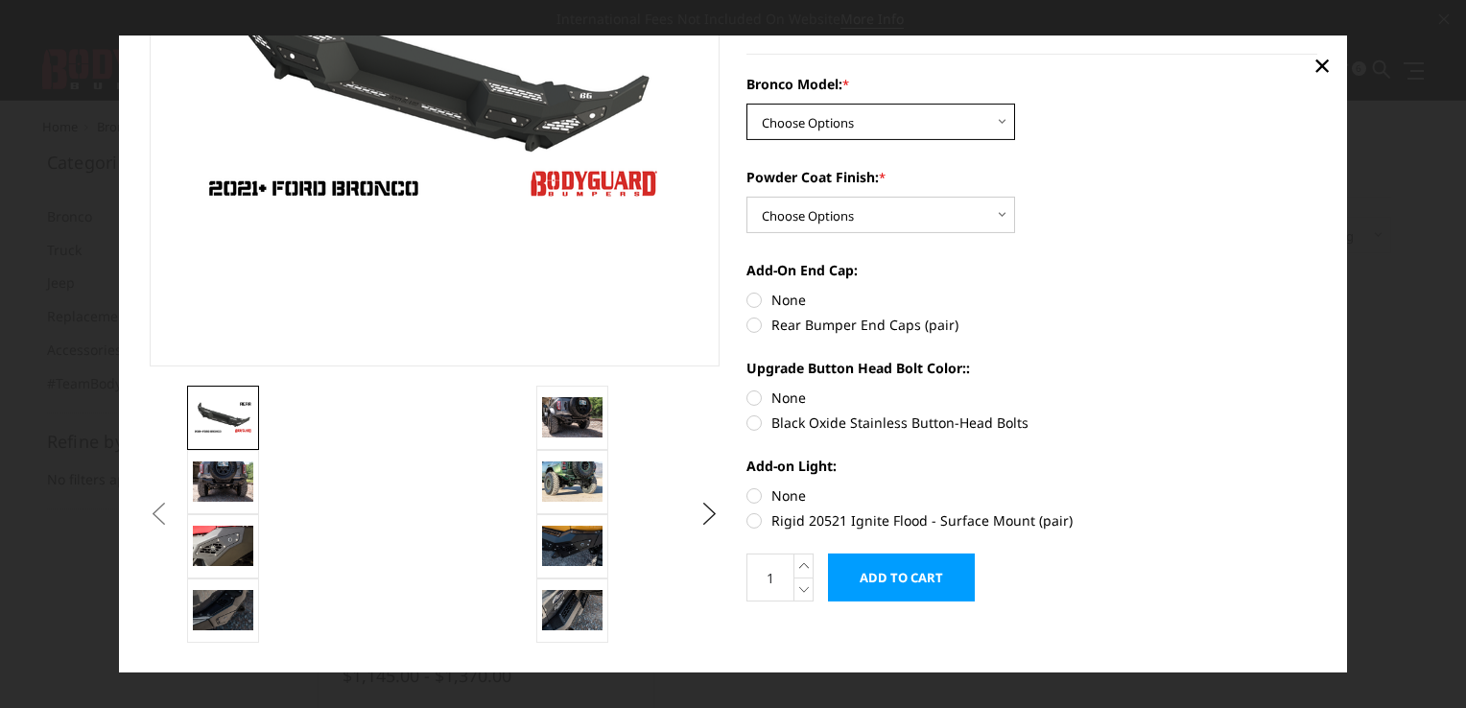
click at [994, 121] on select "Choose Options Base/Badlands/Wildtrak/etc. Raptor" at bounding box center [880, 122] width 269 height 36
select select "4024"
click at [746, 105] on select "Choose Options Base/Badlands/Wildtrak/etc. Raptor" at bounding box center [880, 122] width 269 height 36
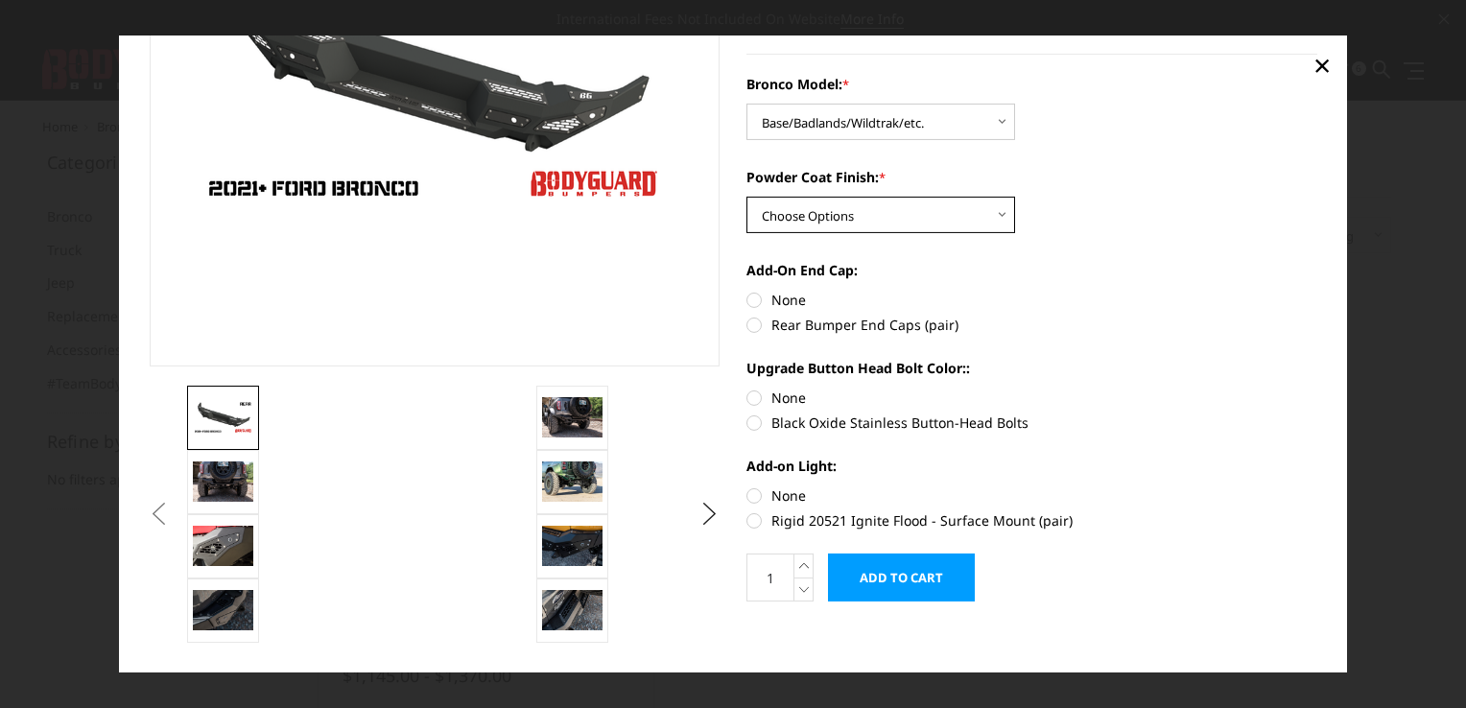
click at [993, 218] on select "Choose Options Bare Metal Textured Black Powder Coat" at bounding box center [880, 215] width 269 height 36
select select "4027"
click at [746, 198] on select "Choose Options Bare Metal Textured Black Powder Coat" at bounding box center [880, 215] width 269 height 36
click at [748, 322] on label "Rear Bumper End Caps (pair)" at bounding box center [1031, 325] width 571 height 20
click at [1317, 291] on input "Rear Bumper End Caps (pair)" at bounding box center [1317, 290] width 1 height 1
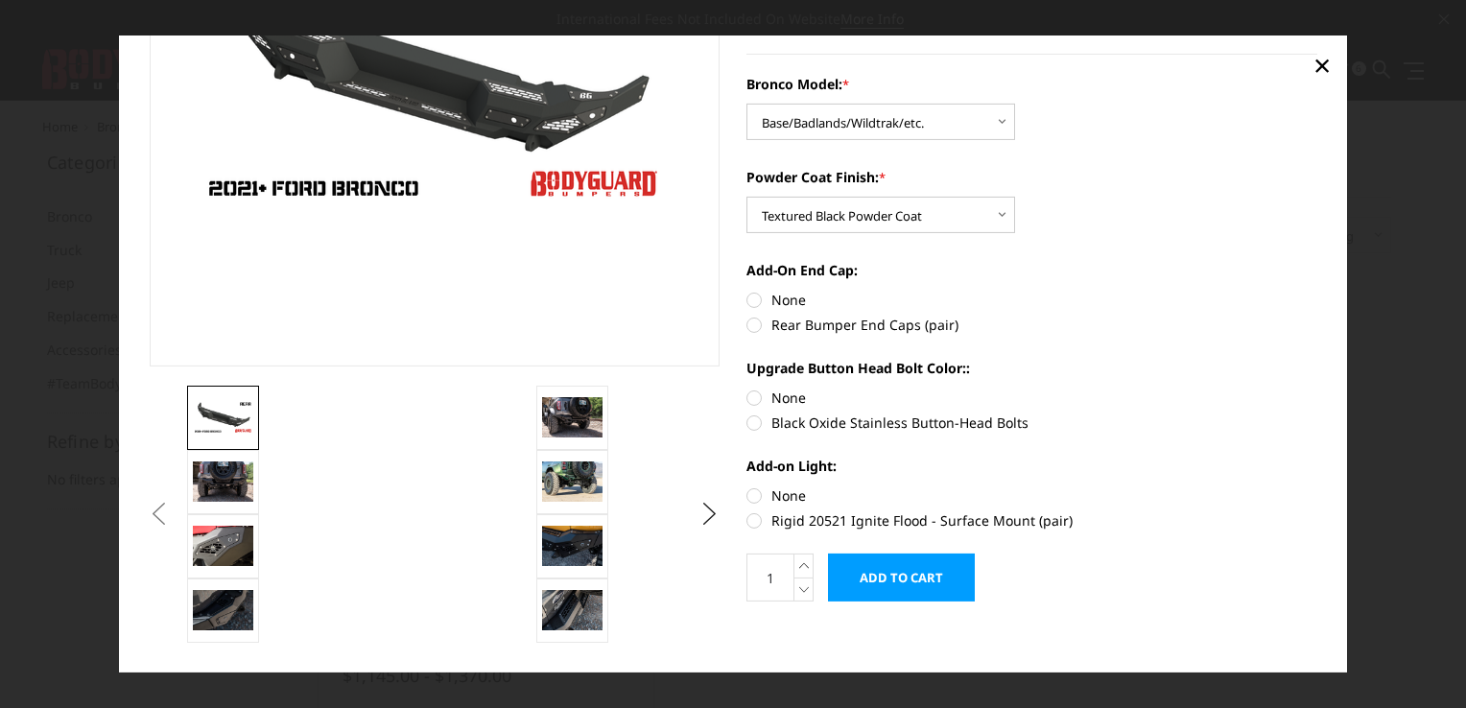
radio input "true"
click at [746, 422] on label "Black Oxide Stainless Button-Head Bolts" at bounding box center [1031, 422] width 571 height 20
click at [1317, 388] on input "Black Oxide Stainless Button-Head Bolts" at bounding box center [1317, 388] width 1 height 1
radio input "true"
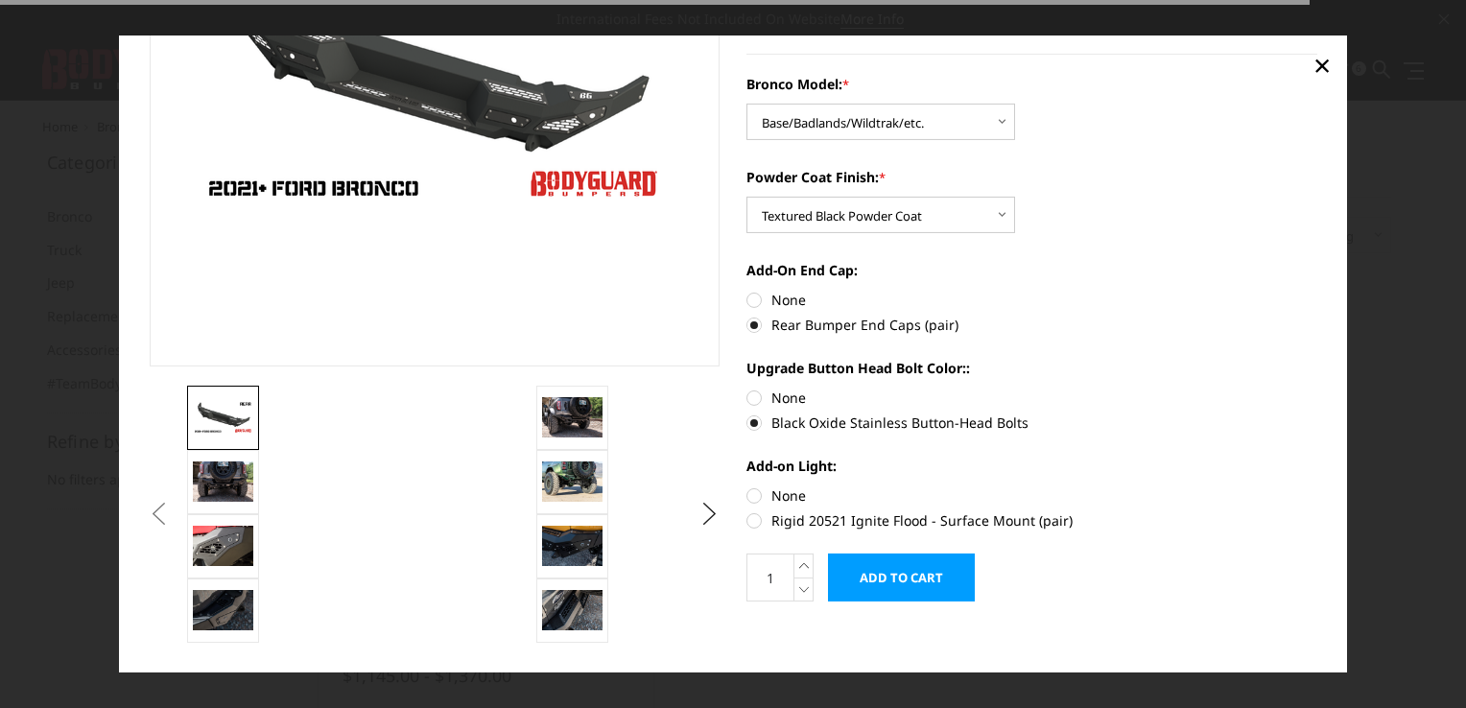
click at [746, 422] on label "Black Oxide Stainless Button-Head Bolts" at bounding box center [1031, 422] width 571 height 20
click at [1317, 388] on input "Black Oxide Stainless Button-Head Bolts" at bounding box center [1317, 388] width 1 height 1
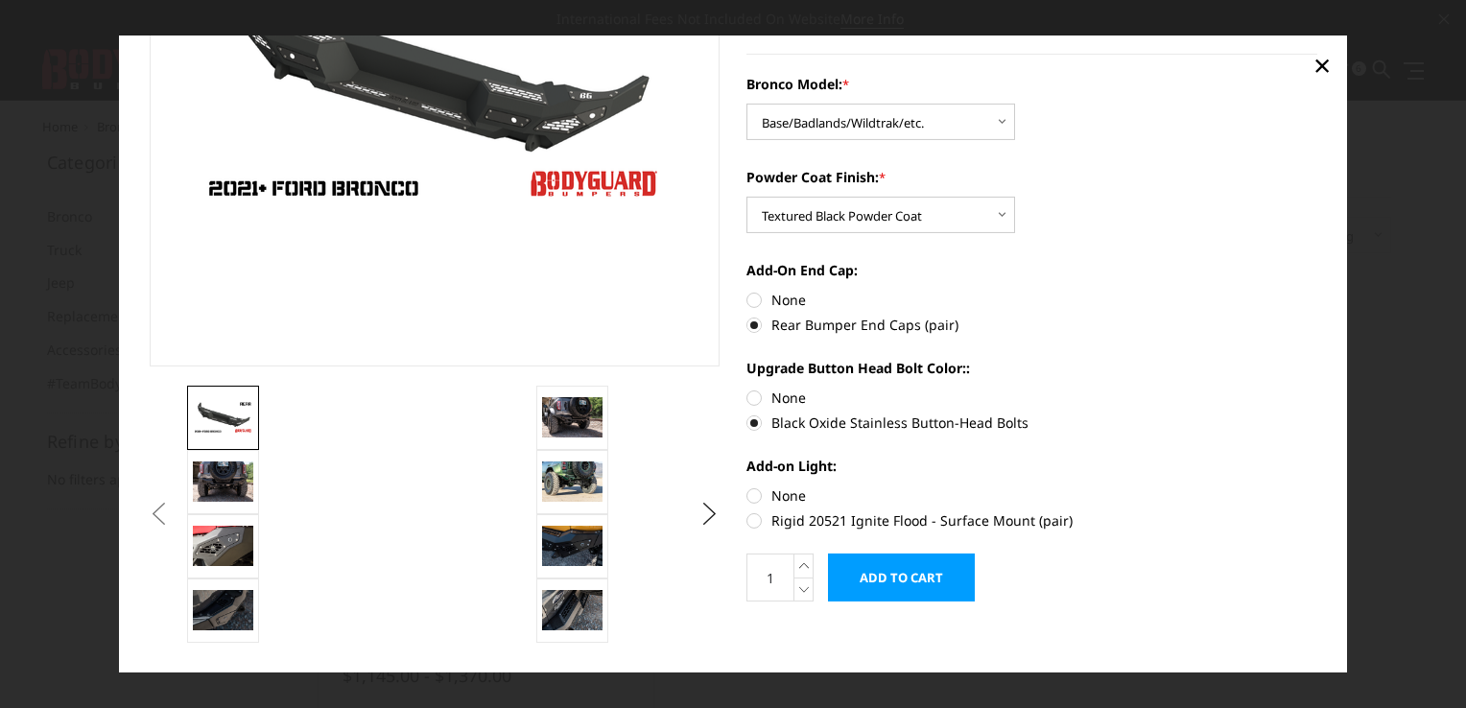
click at [746, 519] on label "Rigid 20521 Ignite Flood - Surface Mount (pair)" at bounding box center [1031, 520] width 571 height 20
click at [1317, 486] on input "Rigid 20521 Ignite Flood - Surface Mount (pair)" at bounding box center [1317, 485] width 1 height 1
radio input "true"
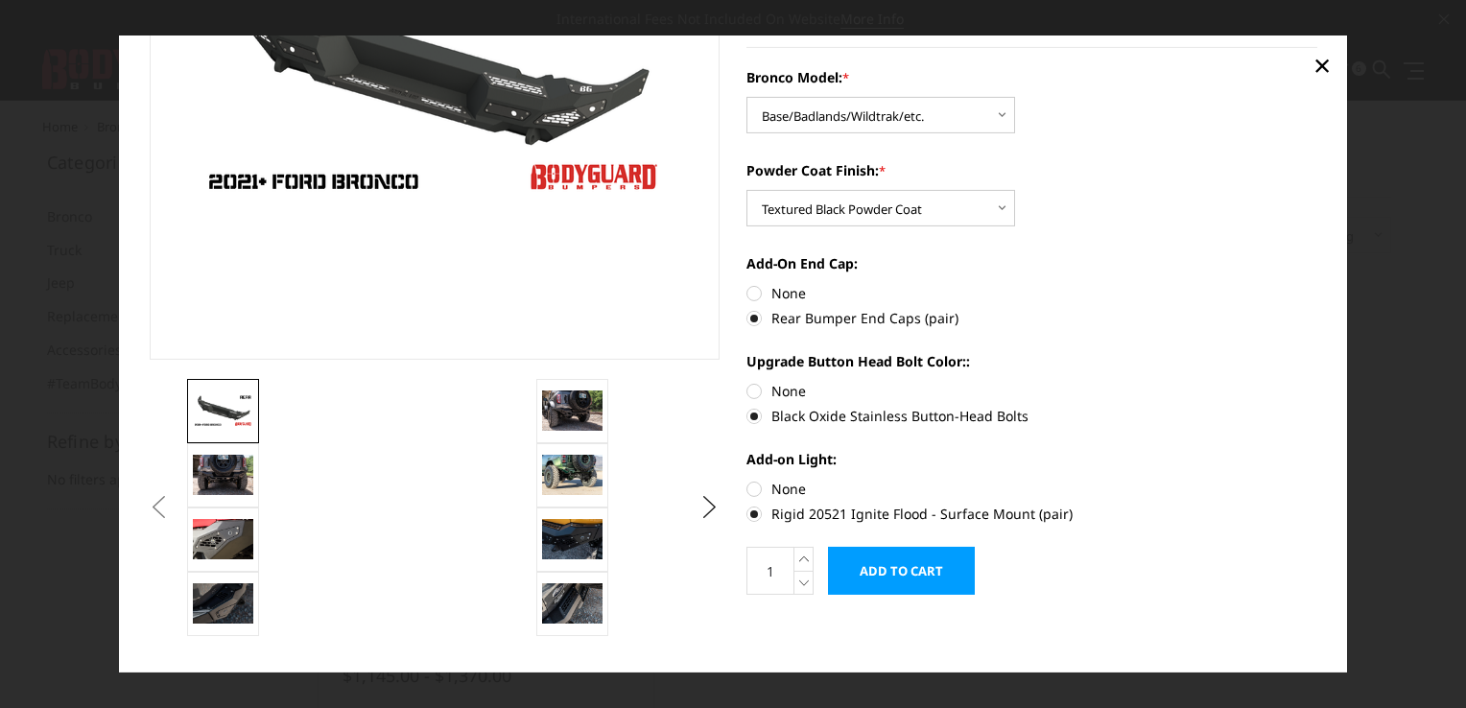
click at [875, 570] on input "Add to Cart" at bounding box center [901, 571] width 147 height 48
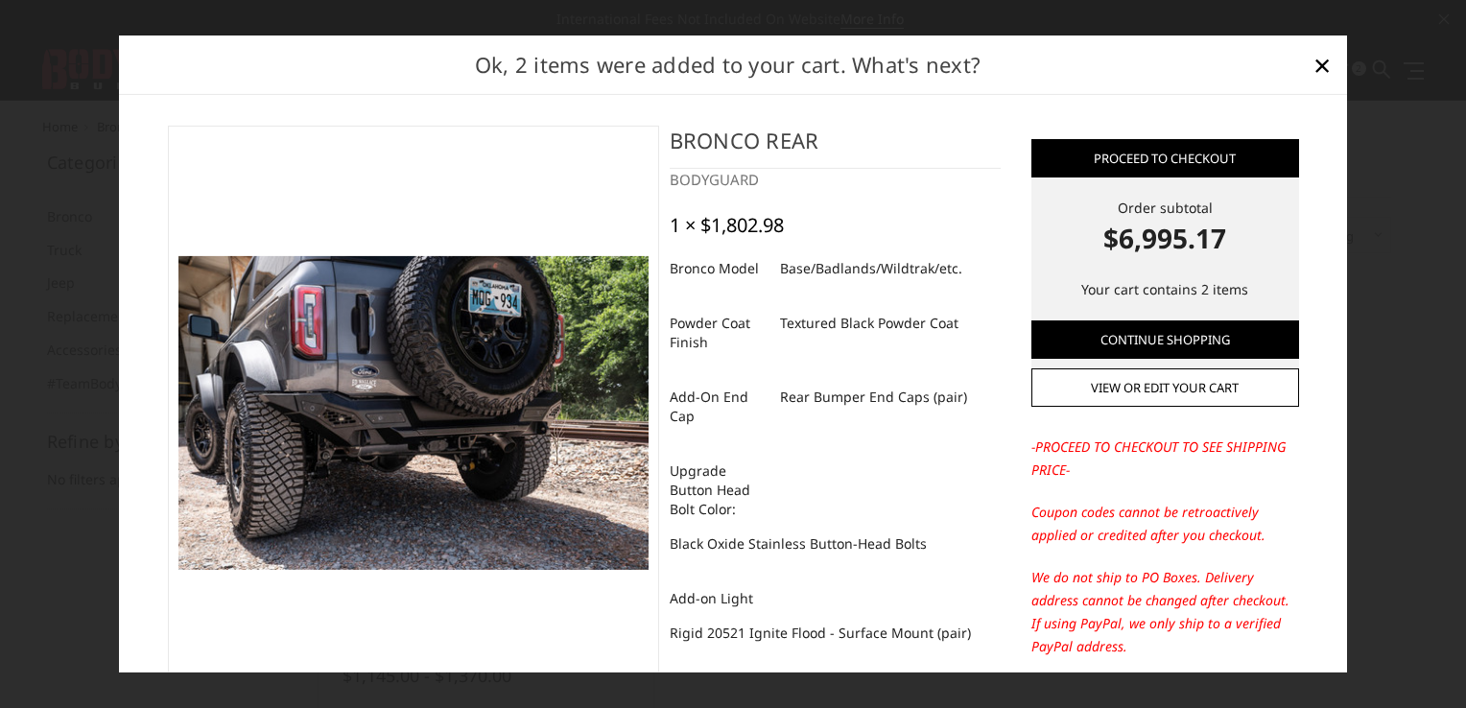
click at [410, 416] on img at bounding box center [413, 413] width 470 height 314
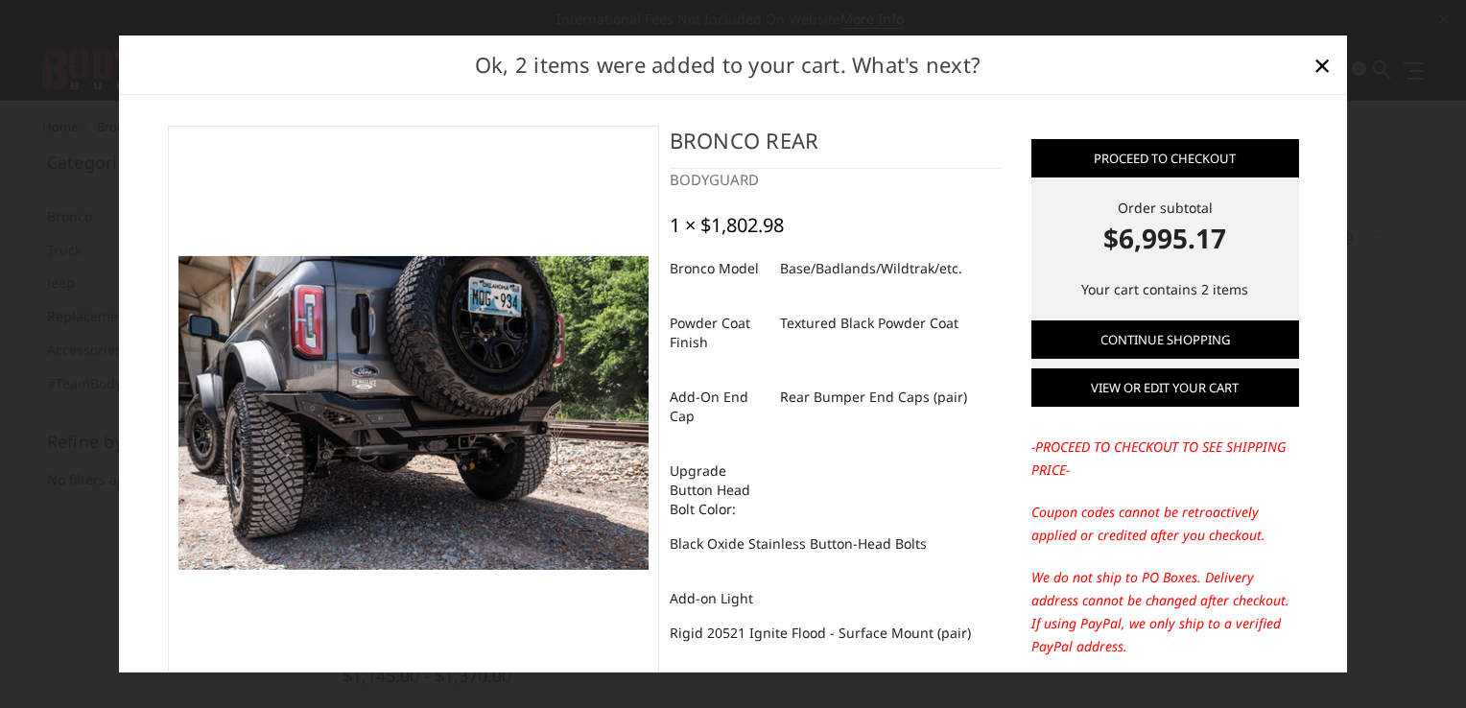
click at [1149, 389] on link "View or edit your cart" at bounding box center [1165, 387] width 268 height 38
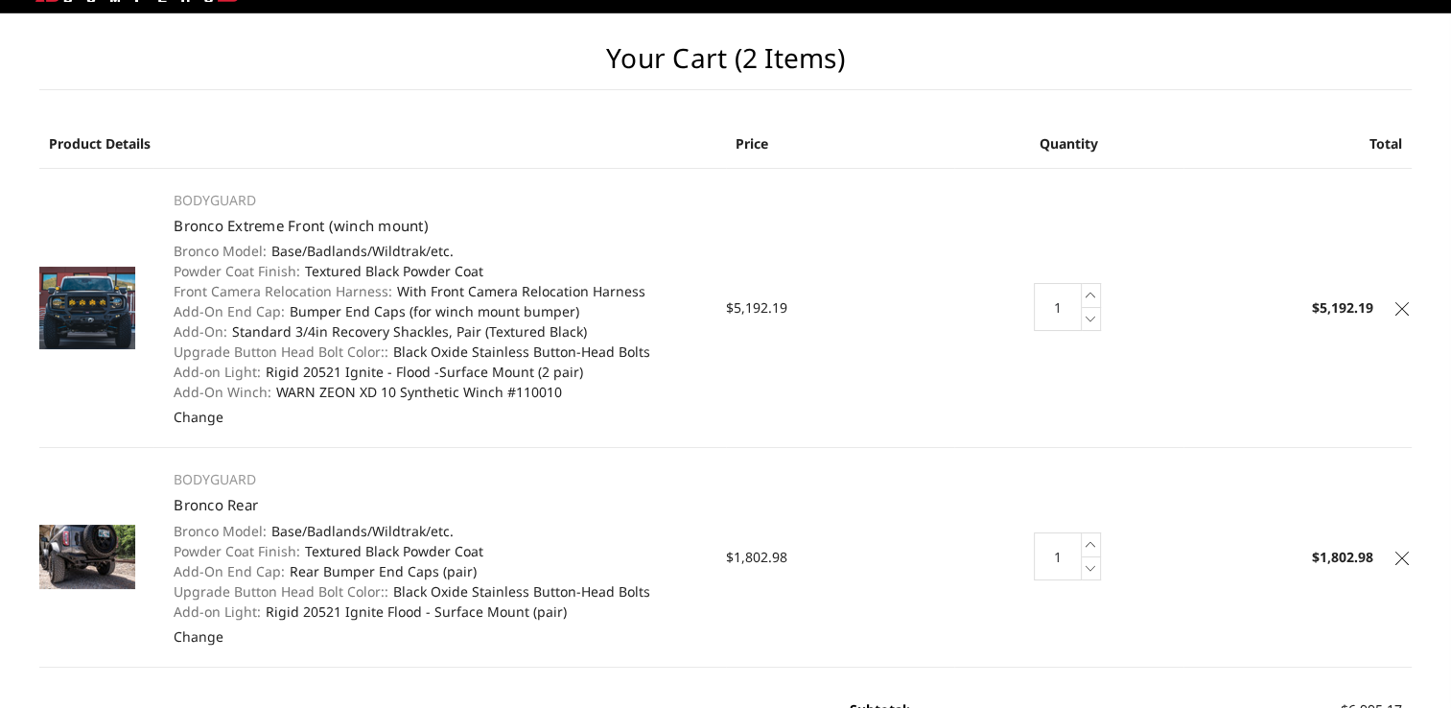
scroll to position [12, 0]
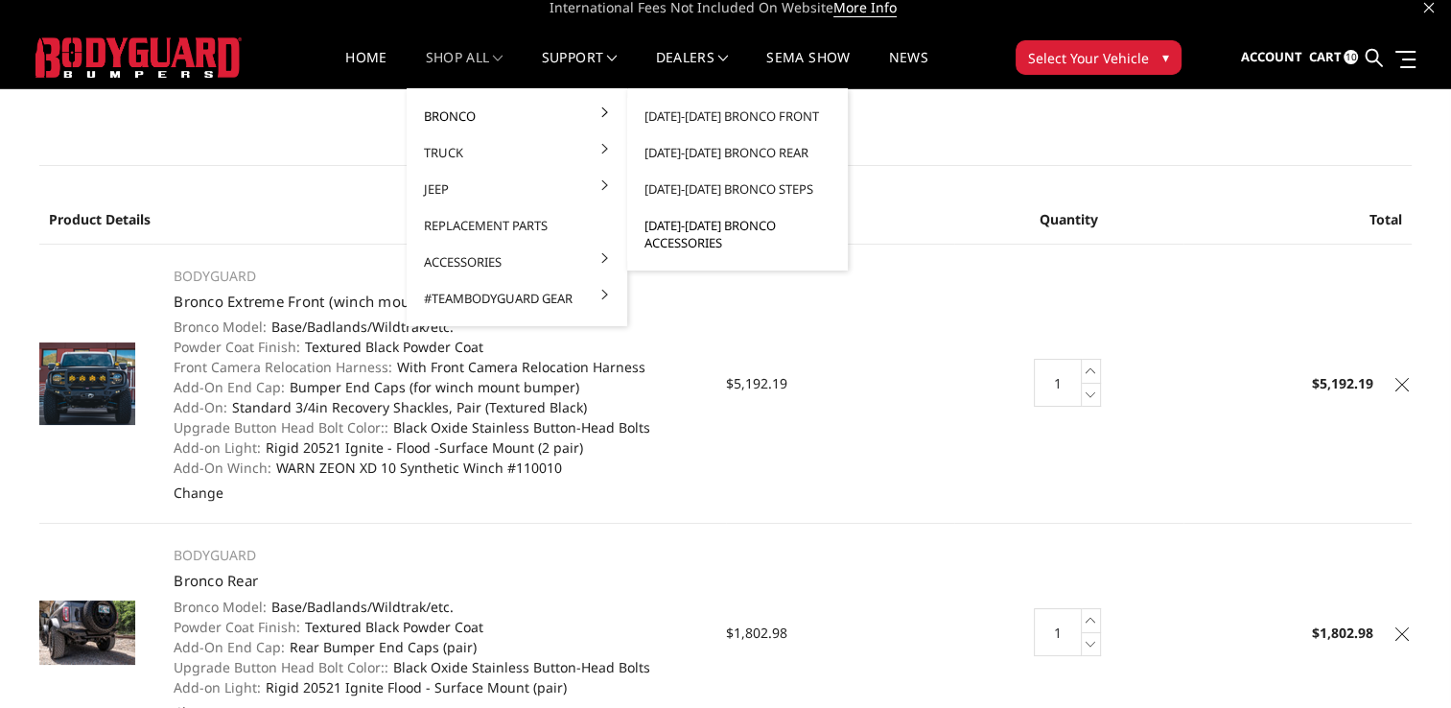
click at [699, 220] on link "[DATE]-[DATE] Bronco Accessories" at bounding box center [737, 234] width 205 height 54
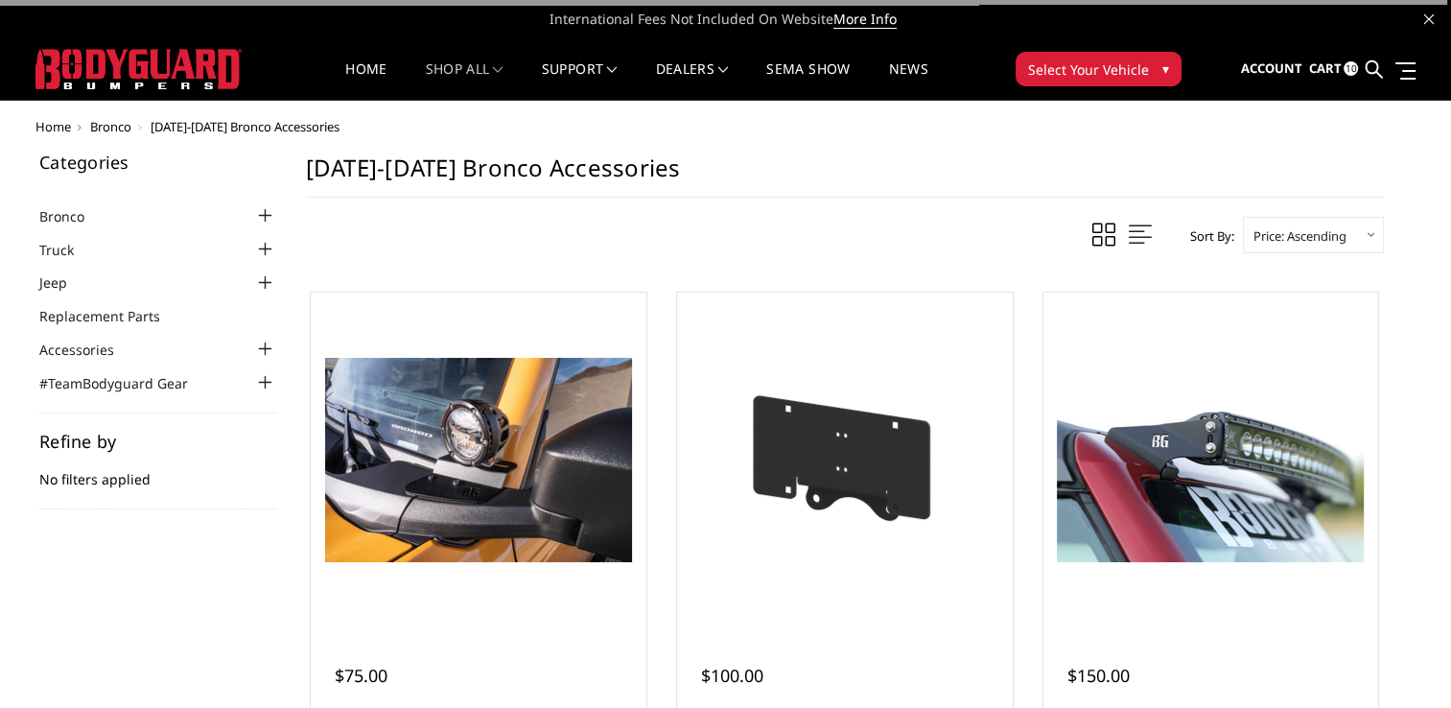
click at [699, 220] on div "Sort By: Featured Items Newest Items Best Selling A to Z Z to A By Review Price…" at bounding box center [845, 235] width 1078 height 36
